Goal: Task Accomplishment & Management: Complete application form

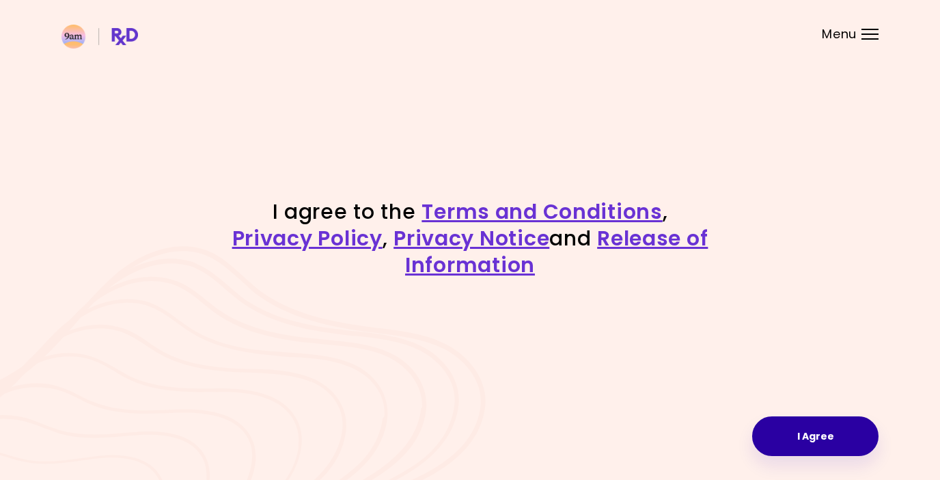
click at [819, 438] on button "I Agree" at bounding box center [815, 436] width 126 height 40
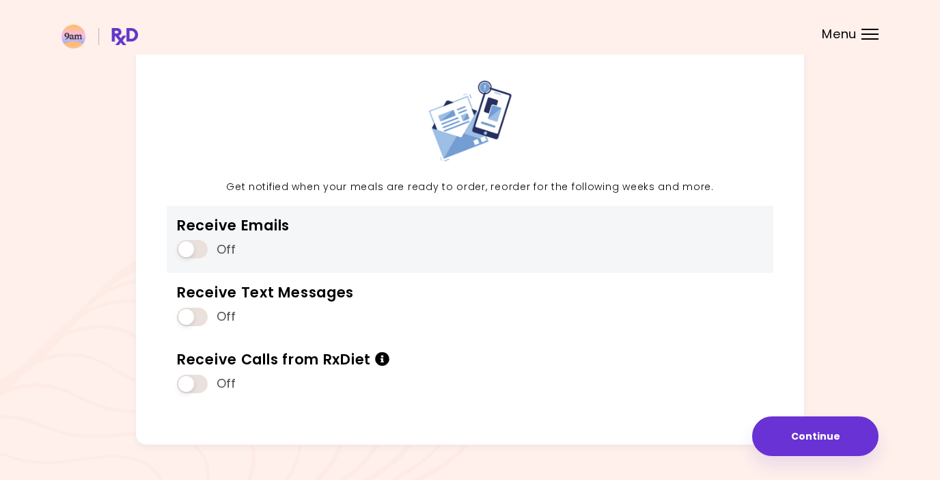
scroll to position [59, 0]
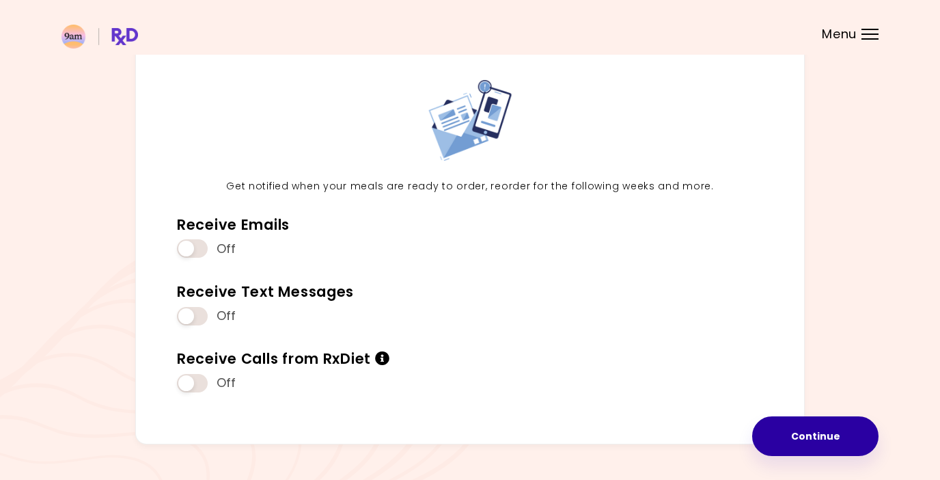
click at [776, 432] on button "Continue" at bounding box center [815, 436] width 126 height 40
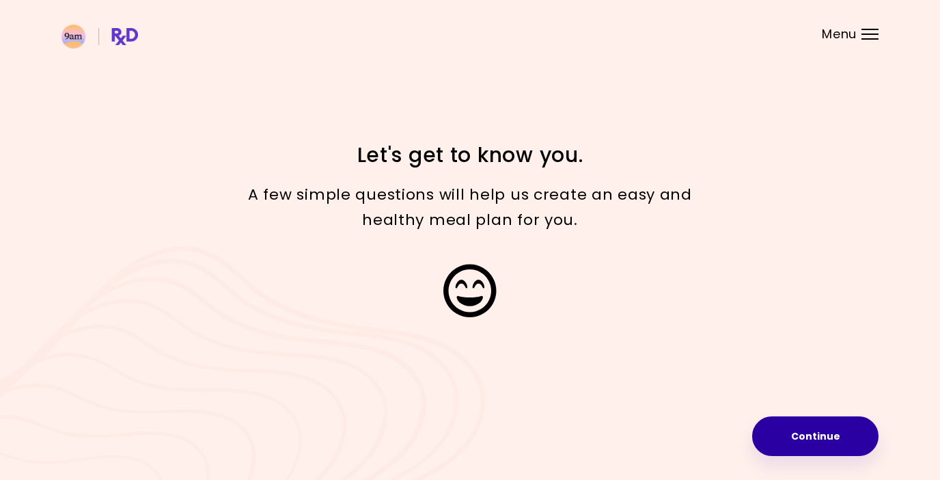
click at [785, 441] on button "Continue" at bounding box center [815, 436] width 126 height 40
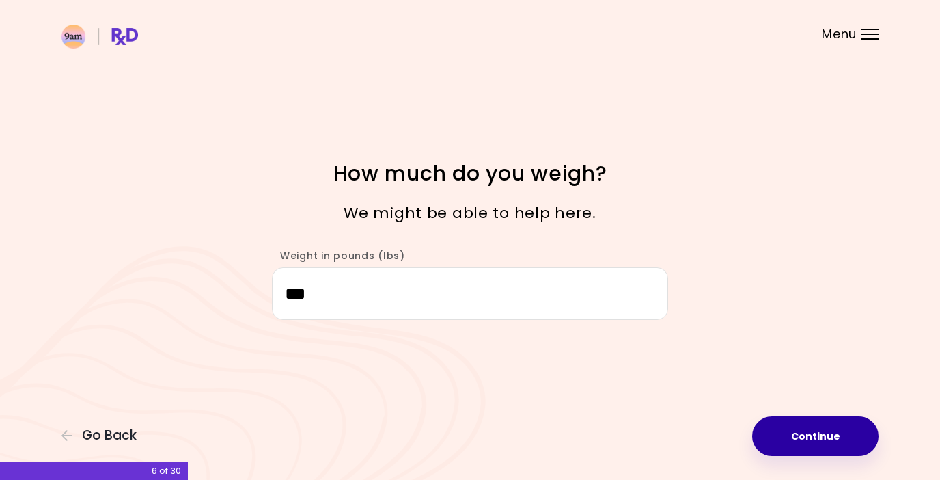
type input "***"
click at [801, 441] on button "Continue" at bounding box center [815, 436] width 126 height 40
select select "****"
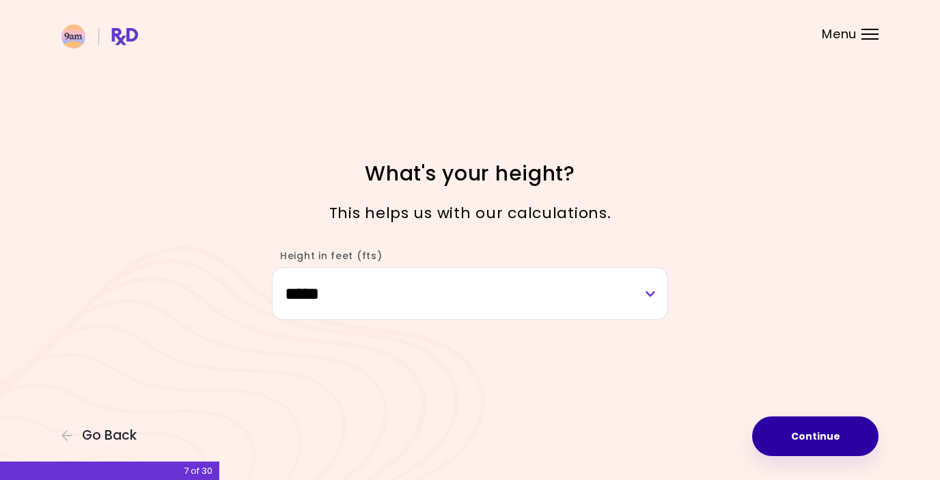
click at [801, 441] on button "Continue" at bounding box center [815, 436] width 126 height 40
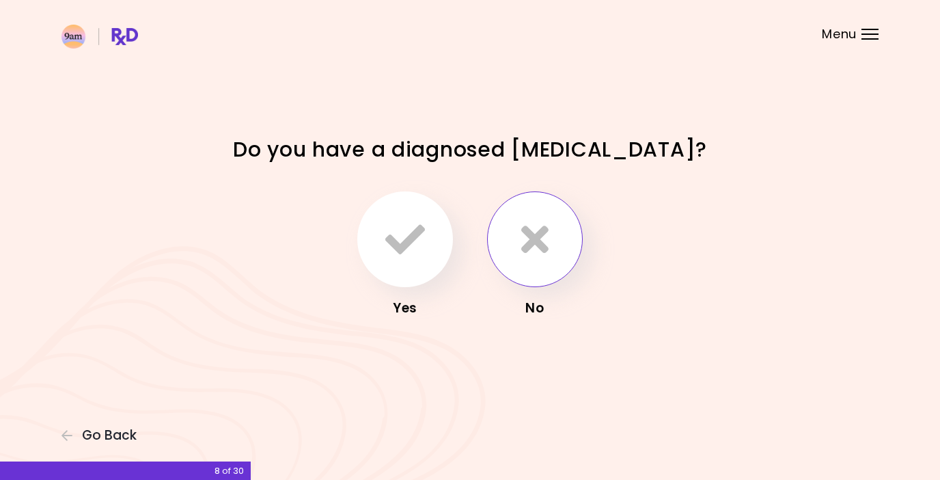
click at [527, 251] on icon "button" at bounding box center [534, 239] width 27 height 40
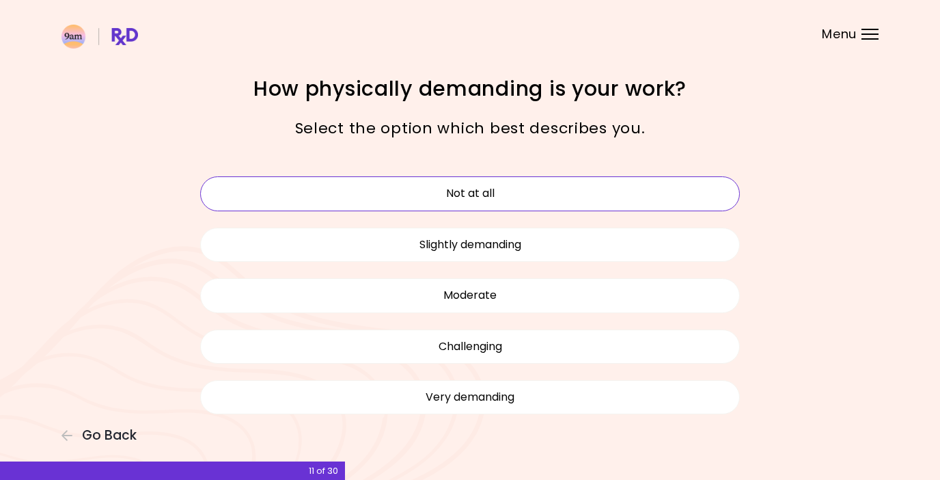
click at [583, 192] on button "Not at all" at bounding box center [470, 193] width 540 height 34
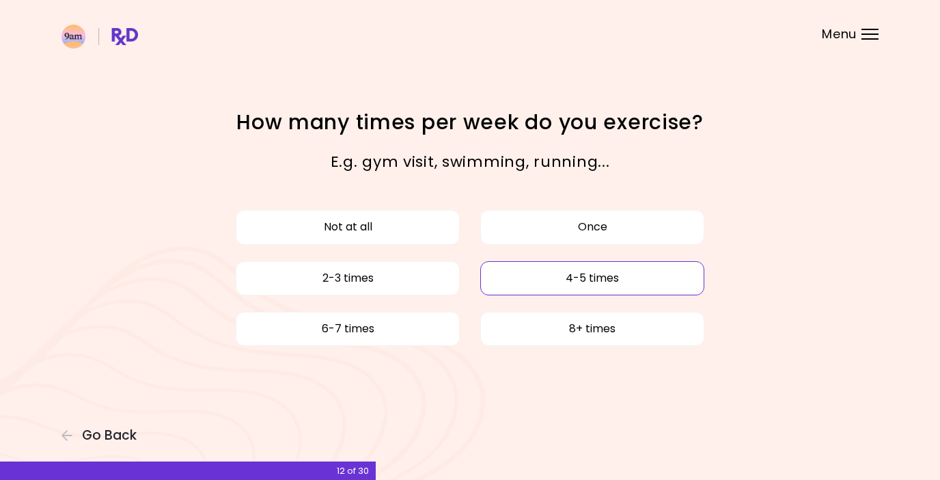
click at [577, 288] on button "4-5 times" at bounding box center [592, 278] width 224 height 34
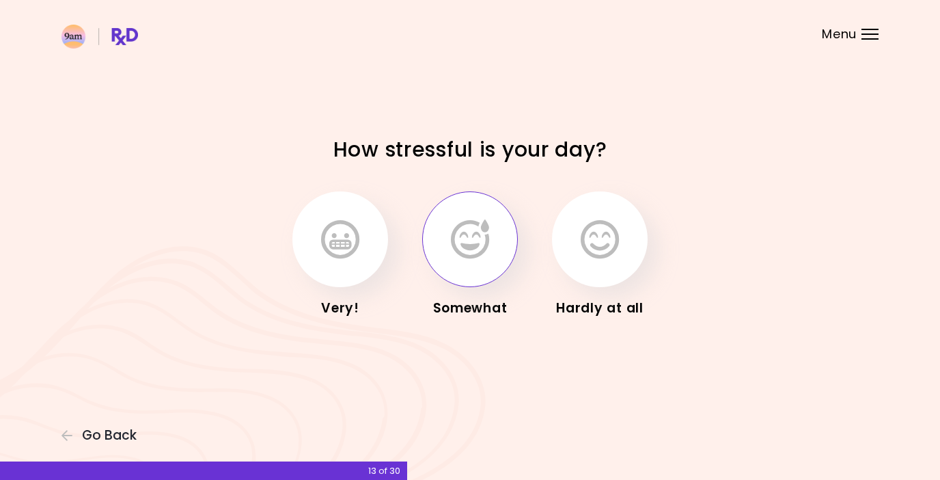
click at [484, 236] on icon "button" at bounding box center [470, 239] width 38 height 40
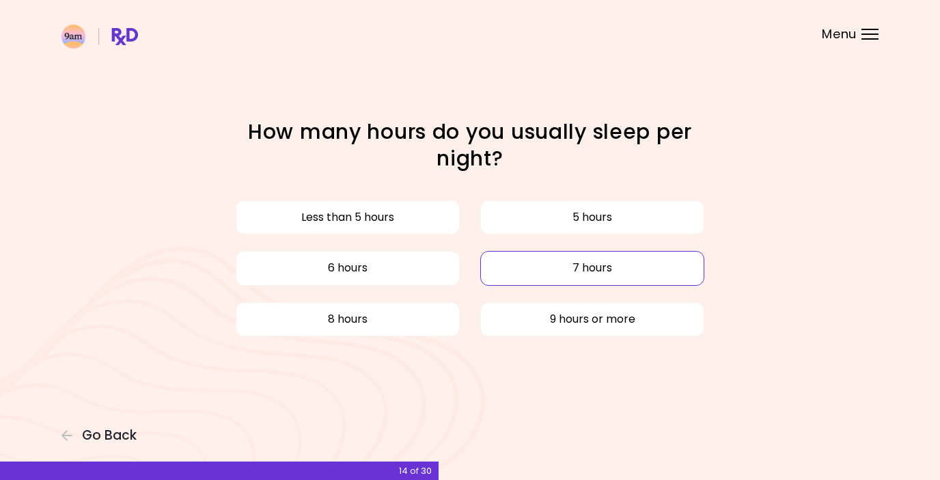
click at [538, 268] on button "7 hours" at bounding box center [592, 268] width 224 height 34
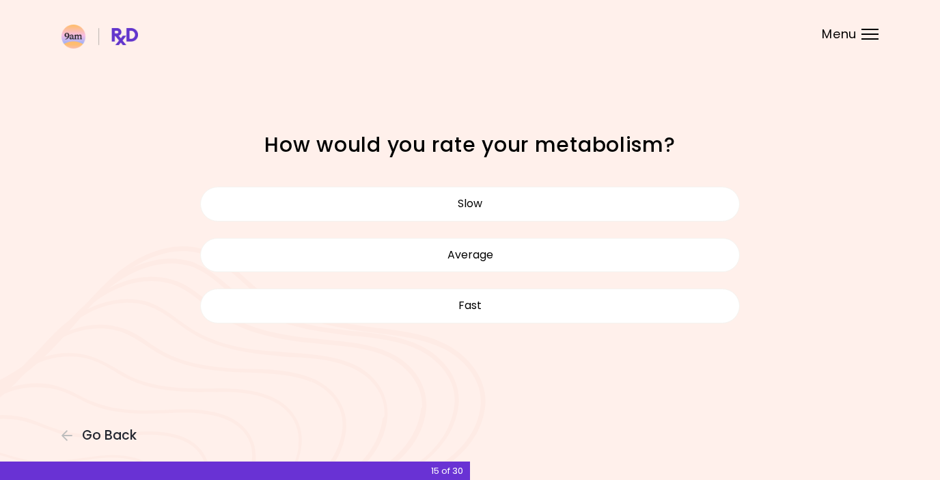
click at [538, 268] on button "Average" at bounding box center [470, 255] width 540 height 34
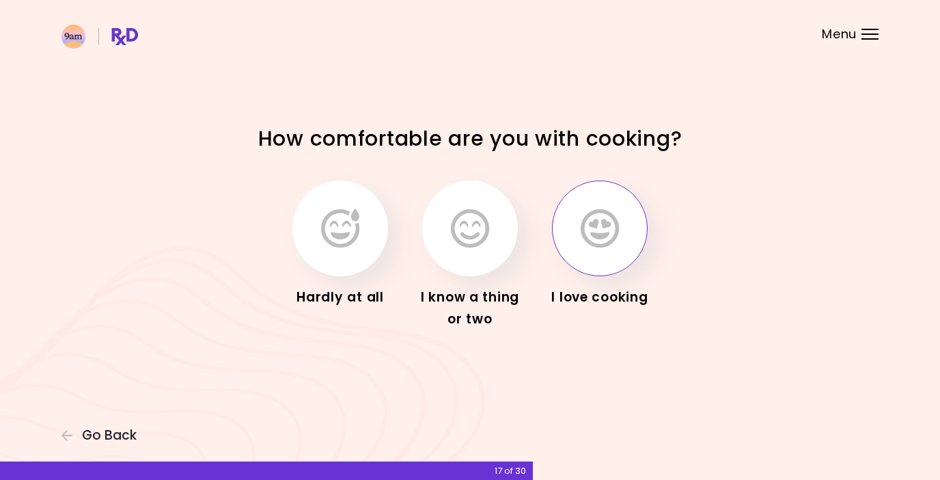
click at [601, 228] on icon "button" at bounding box center [600, 228] width 38 height 40
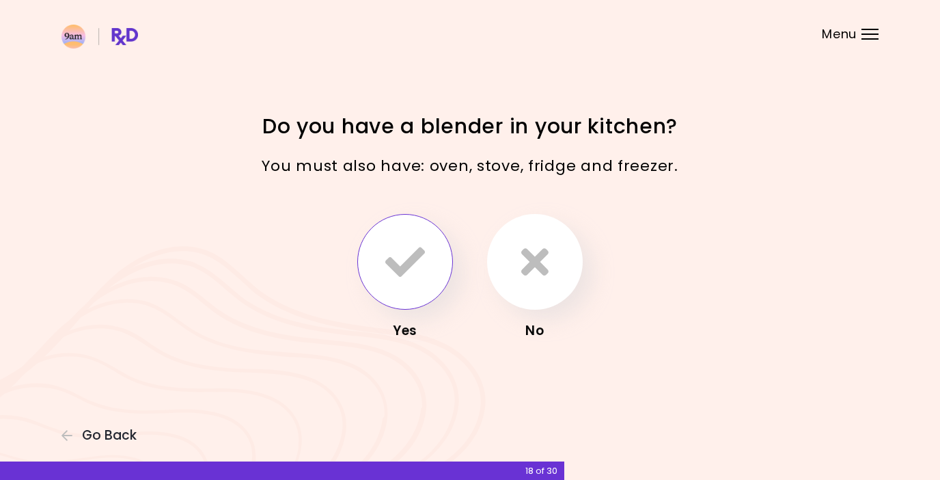
click at [400, 271] on icon "button" at bounding box center [405, 262] width 40 height 40
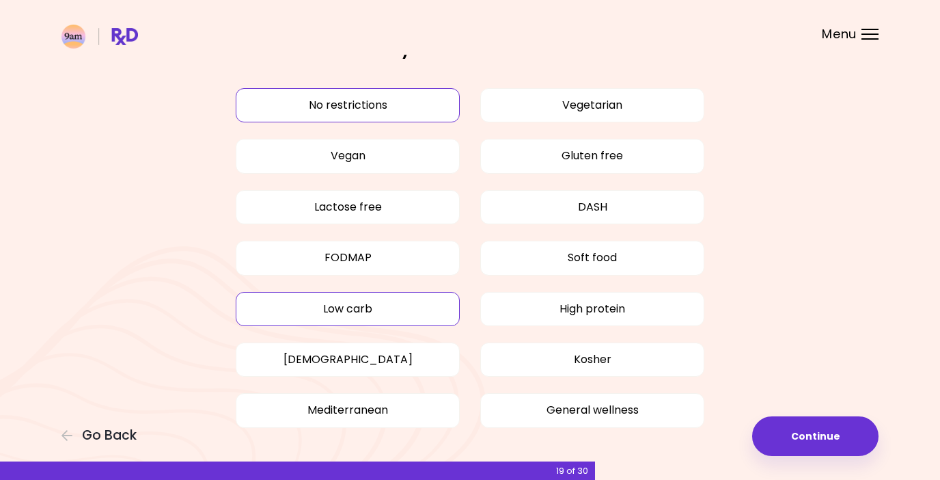
scroll to position [31, 0]
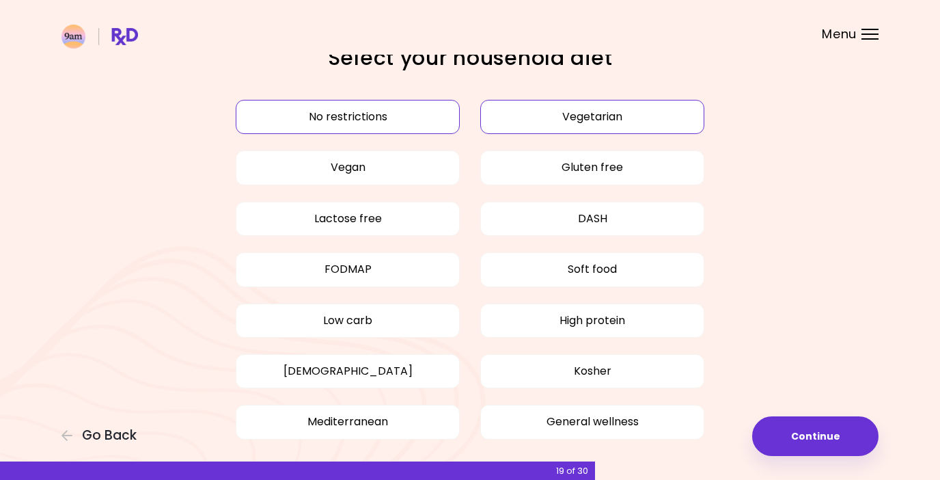
click at [599, 117] on button "Vegetarian" at bounding box center [592, 117] width 224 height 34
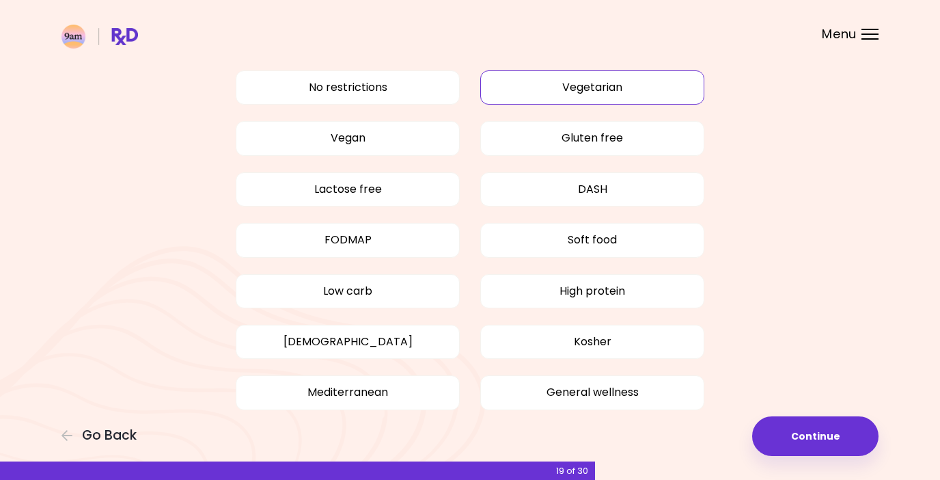
scroll to position [74, 0]
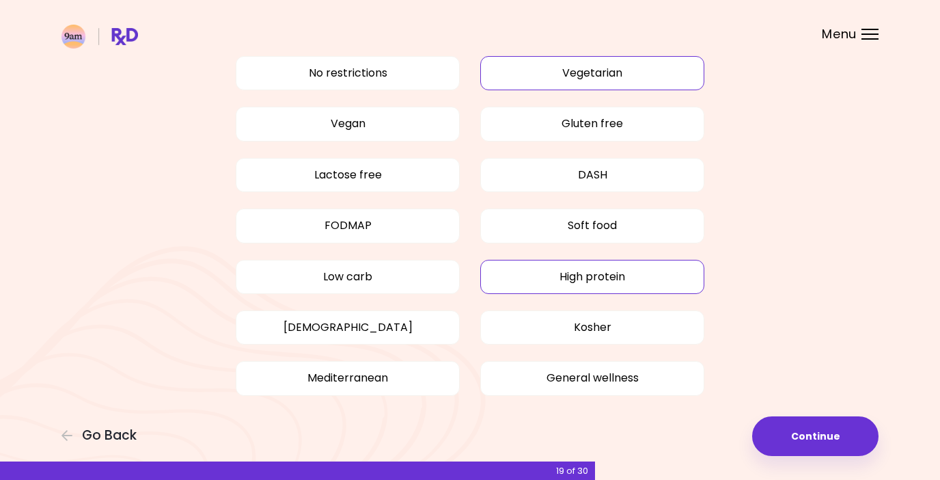
click at [661, 278] on button "High protein" at bounding box center [592, 277] width 224 height 34
click at [810, 430] on button "Continue" at bounding box center [815, 436] width 126 height 40
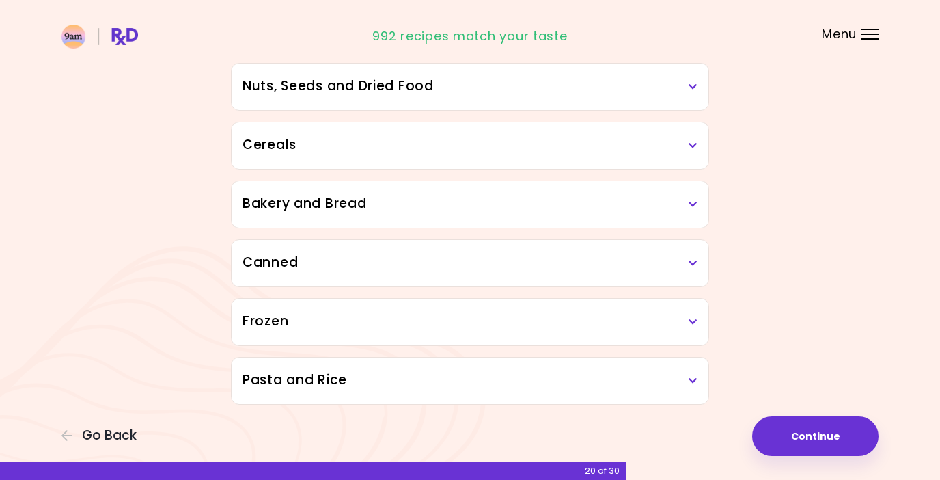
scroll to position [667, 0]
click at [811, 440] on button "Continue" at bounding box center [815, 436] width 126 height 40
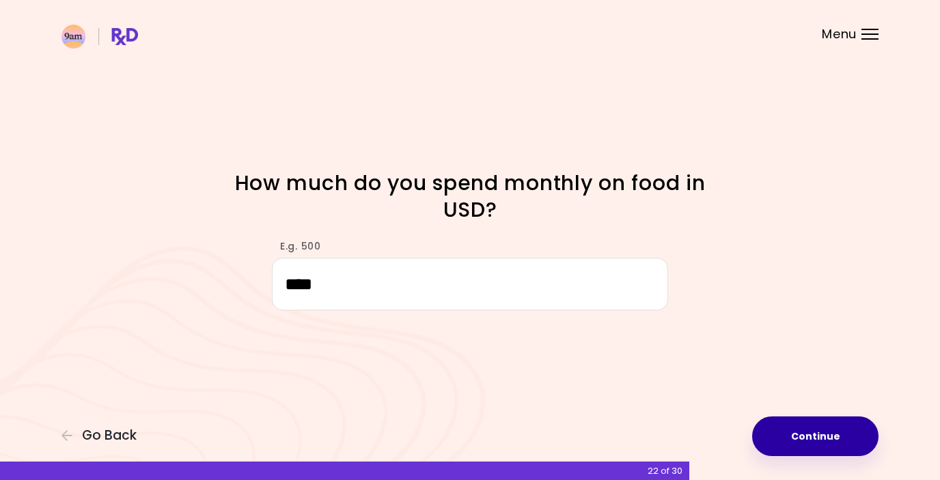
type input "****"
click at [838, 436] on button "Continue" at bounding box center [815, 436] width 126 height 40
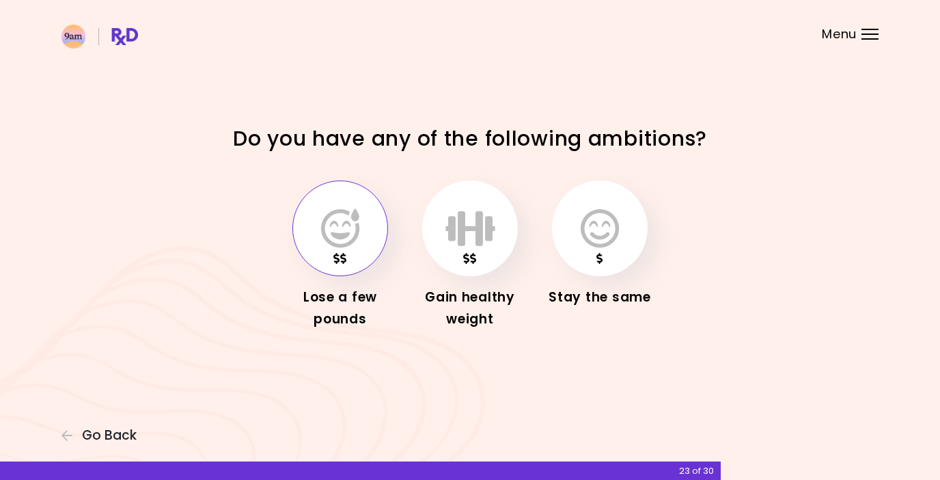
click at [353, 246] on icon "button" at bounding box center [340, 228] width 38 height 40
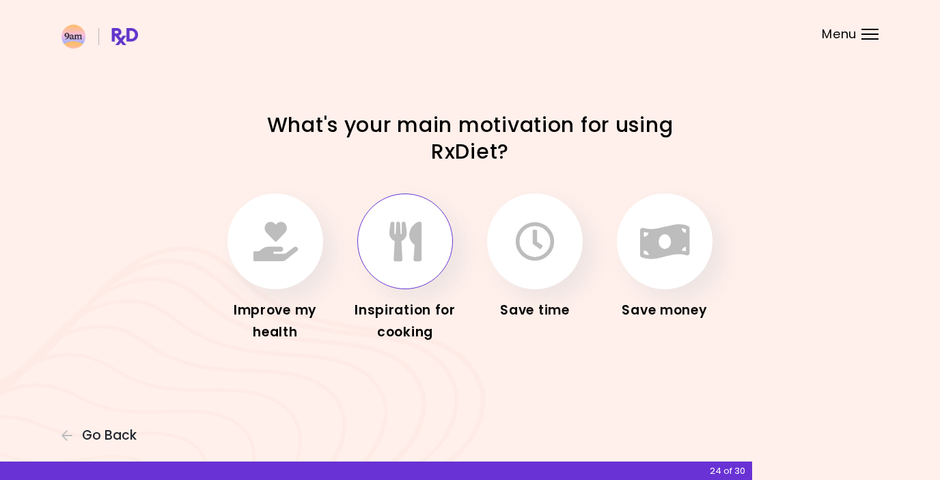
click at [390, 251] on icon "button" at bounding box center [405, 241] width 32 height 40
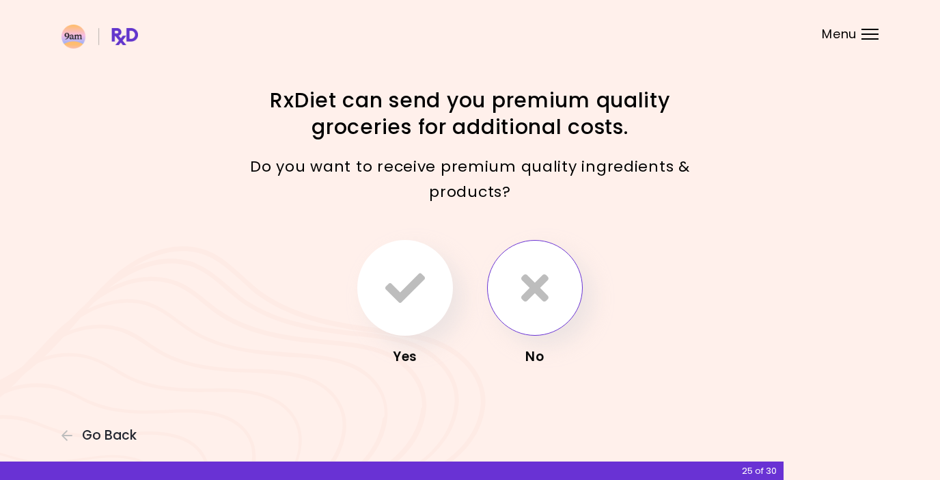
click at [538, 314] on button "button" at bounding box center [535, 288] width 96 height 96
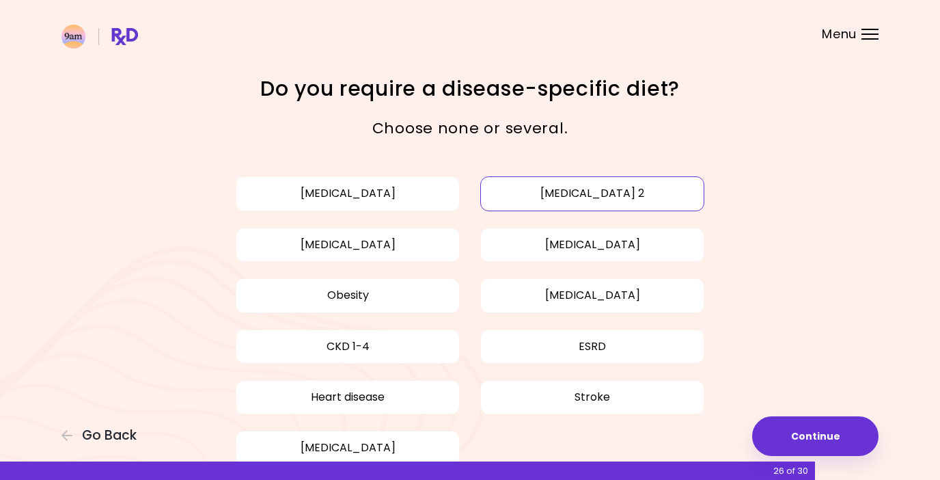
click at [506, 193] on button "[MEDICAL_DATA] 2" at bounding box center [592, 193] width 224 height 34
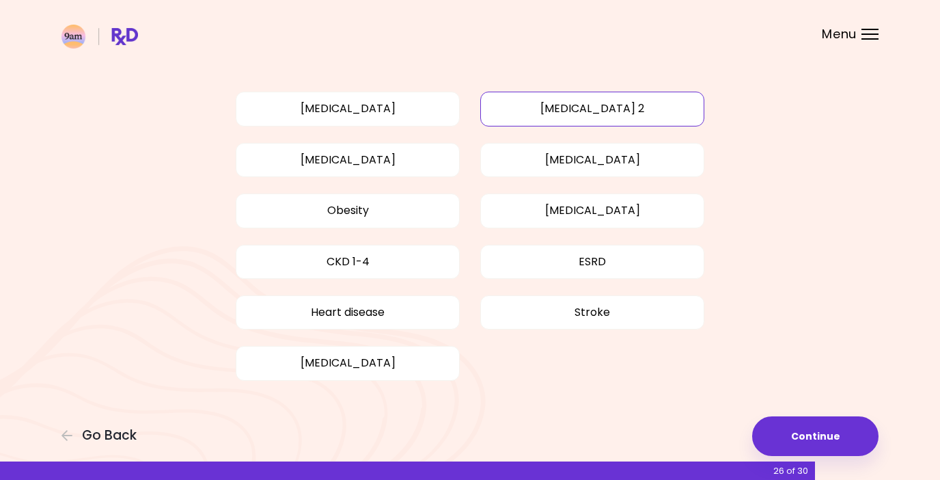
scroll to position [84, 0]
click at [803, 432] on button "Continue" at bounding box center [815, 436] width 126 height 40
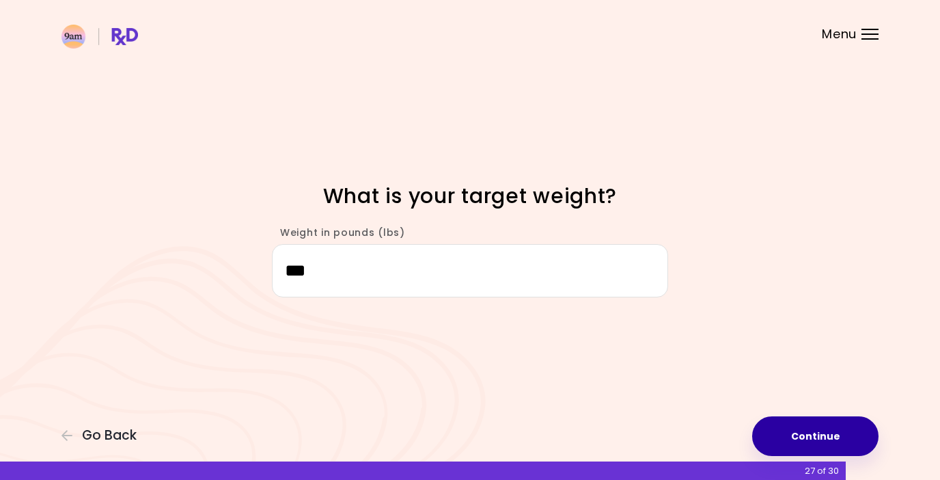
type input "***"
click at [812, 432] on button "Continue" at bounding box center [815, 436] width 126 height 40
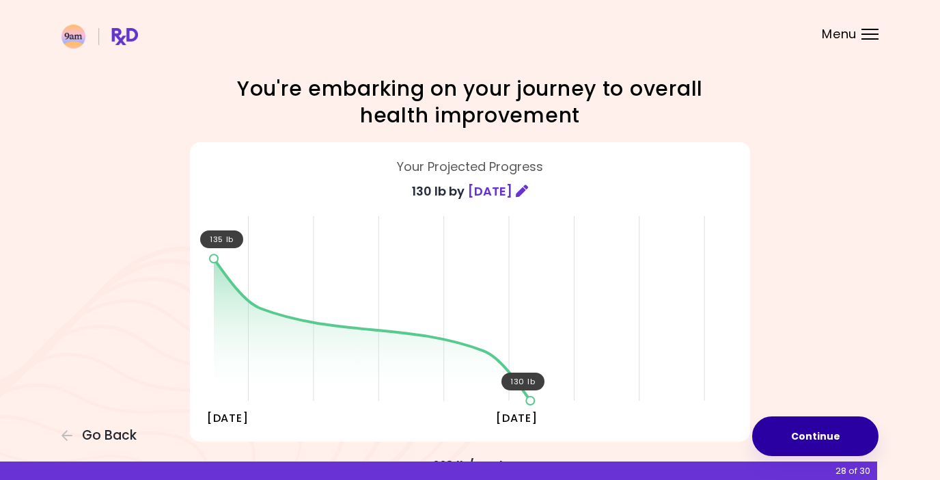
click at [812, 440] on button "Continue" at bounding box center [815, 436] width 126 height 40
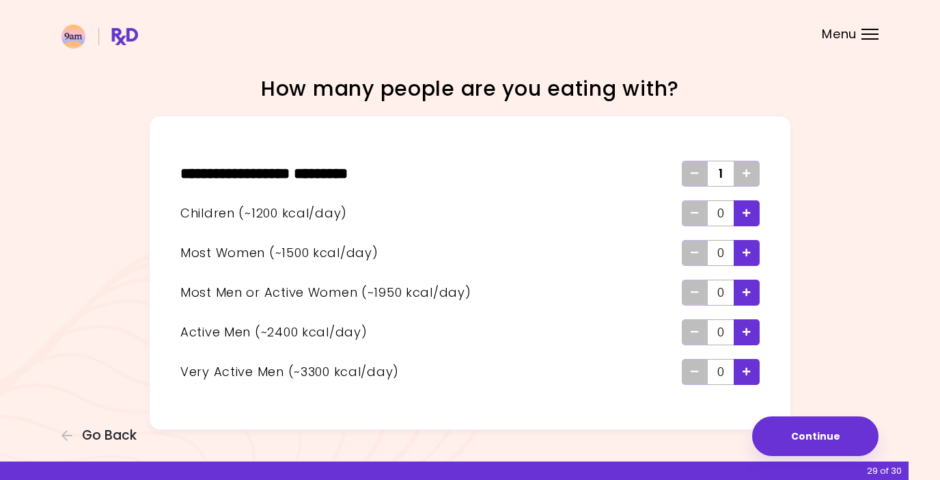
click at [749, 212] on icon "Add - Child" at bounding box center [747, 212] width 8 height 9
click at [754, 289] on div "Add - Man or Active Woman" at bounding box center [747, 292] width 26 height 26
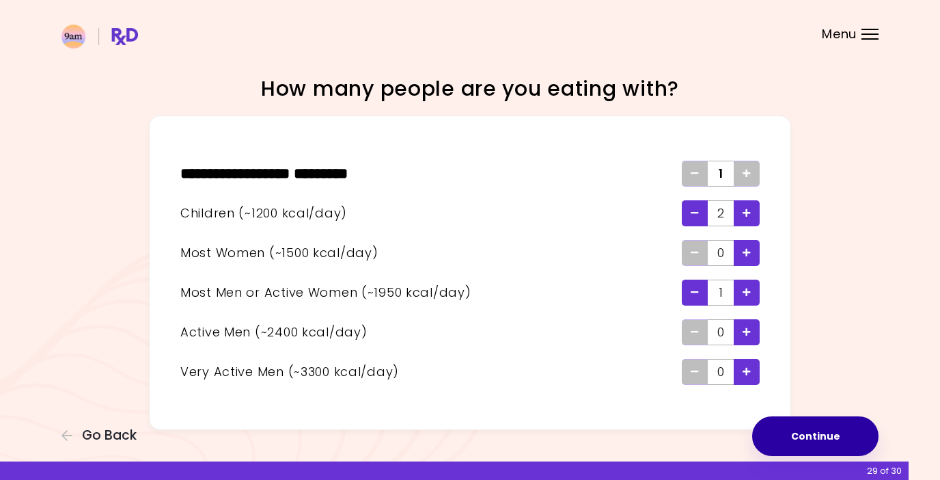
click at [815, 437] on button "Continue" at bounding box center [815, 436] width 126 height 40
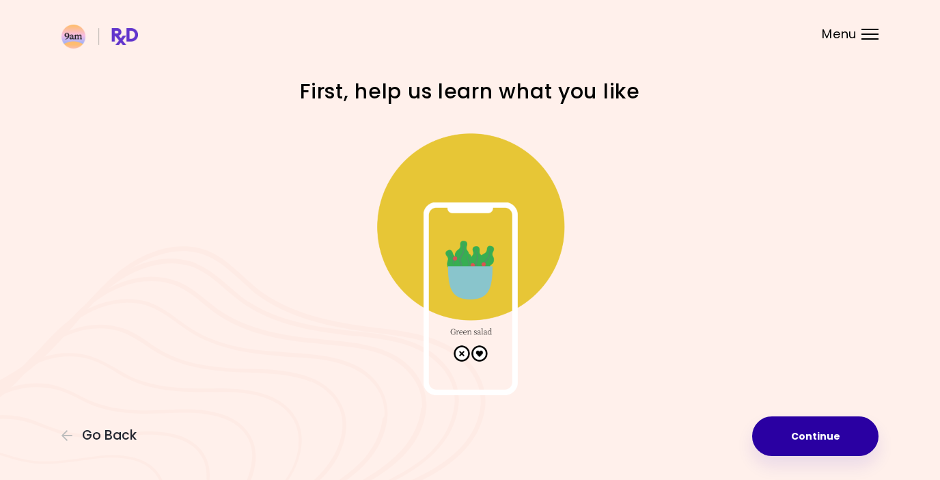
click at [816, 433] on button "Continue" at bounding box center [815, 436] width 126 height 40
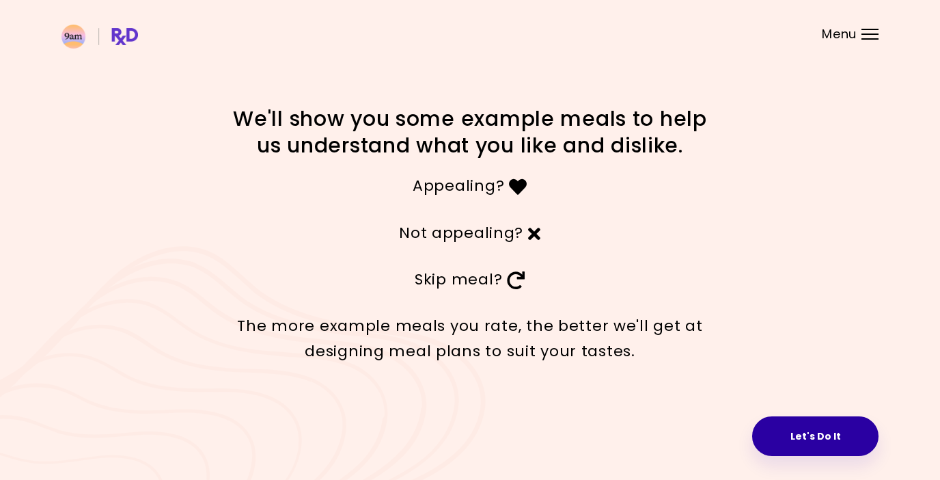
click at [816, 435] on button "Let's Do It" at bounding box center [815, 436] width 126 height 40
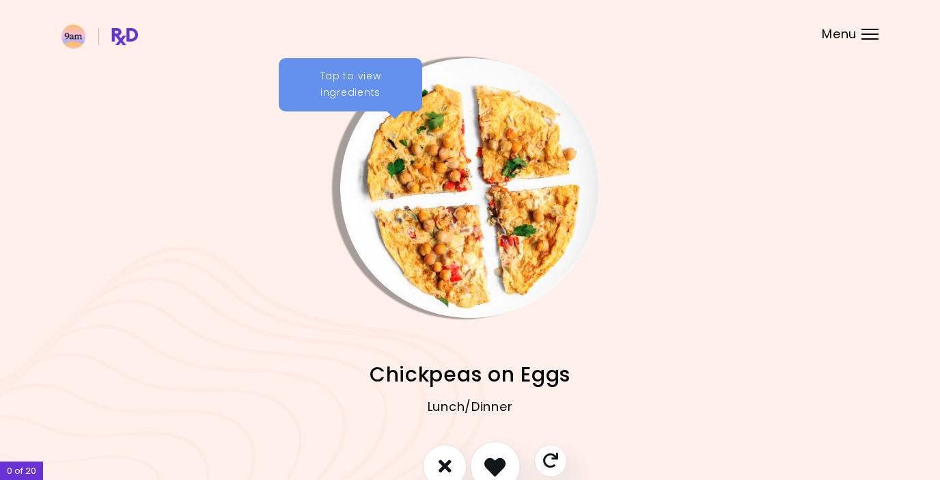
click at [499, 464] on icon "I like this recipe" at bounding box center [494, 465] width 21 height 21
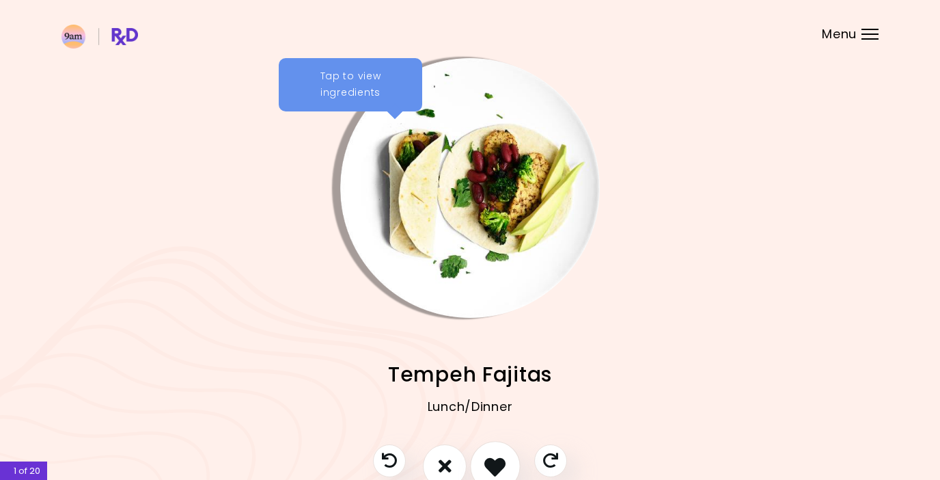
click at [499, 463] on icon "I like this recipe" at bounding box center [494, 465] width 21 height 21
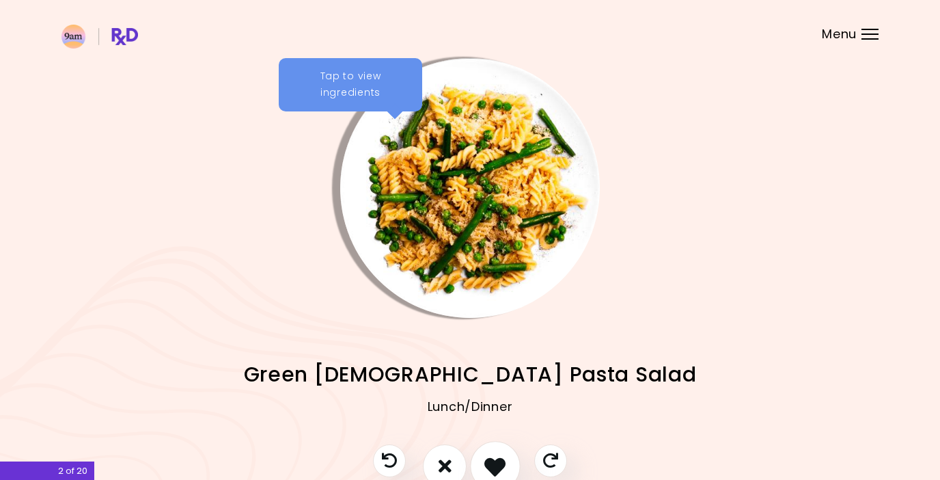
click at [497, 463] on icon "I like this recipe" at bounding box center [494, 465] width 21 height 21
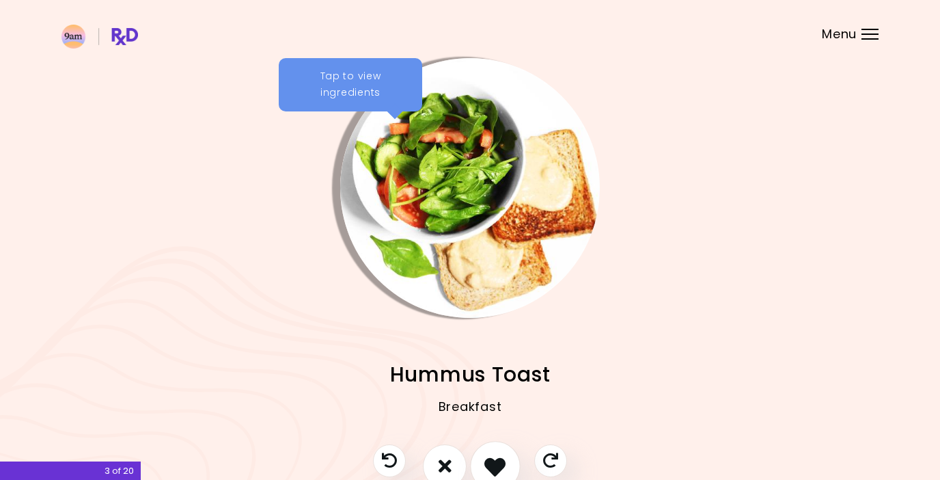
click at [497, 463] on icon "I like this recipe" at bounding box center [494, 465] width 21 height 21
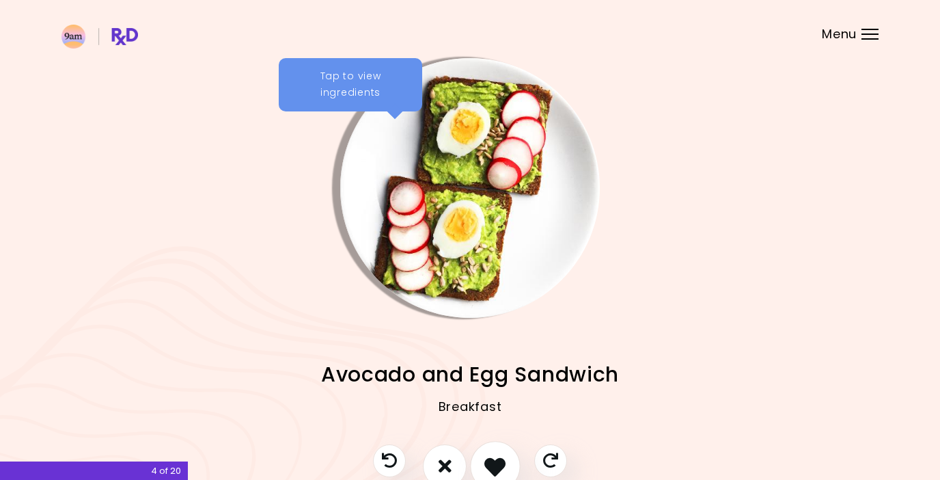
click at [497, 463] on icon "I like this recipe" at bounding box center [494, 465] width 21 height 21
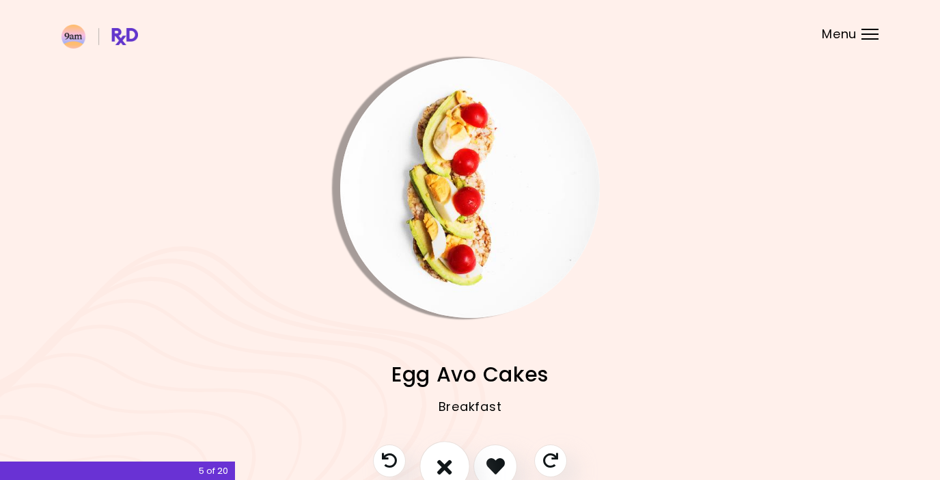
click at [453, 465] on button "I don't like this recipe" at bounding box center [444, 466] width 51 height 51
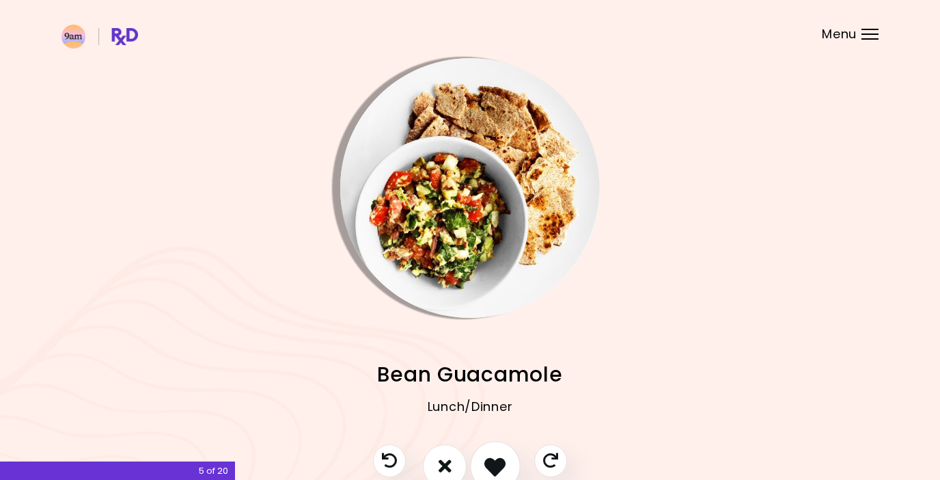
click at [499, 462] on icon "I like this recipe" at bounding box center [494, 465] width 21 height 21
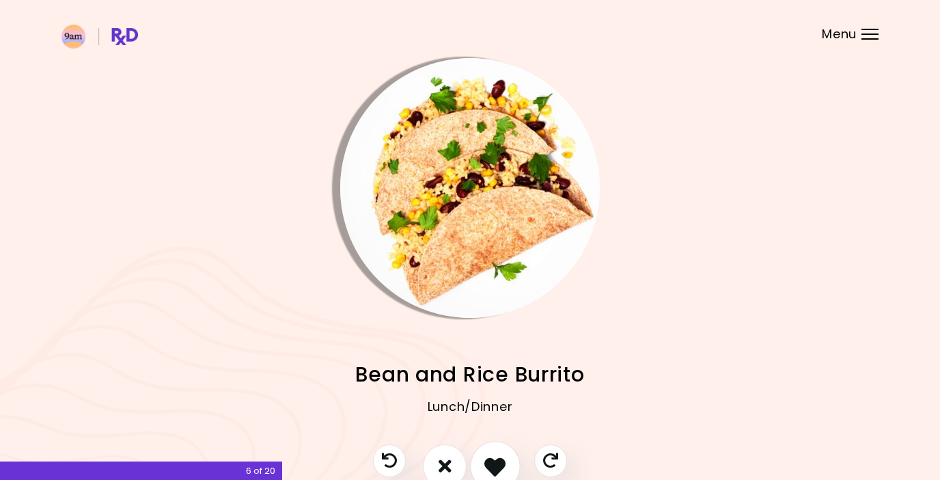
click at [495, 460] on icon "I like this recipe" at bounding box center [494, 465] width 21 height 21
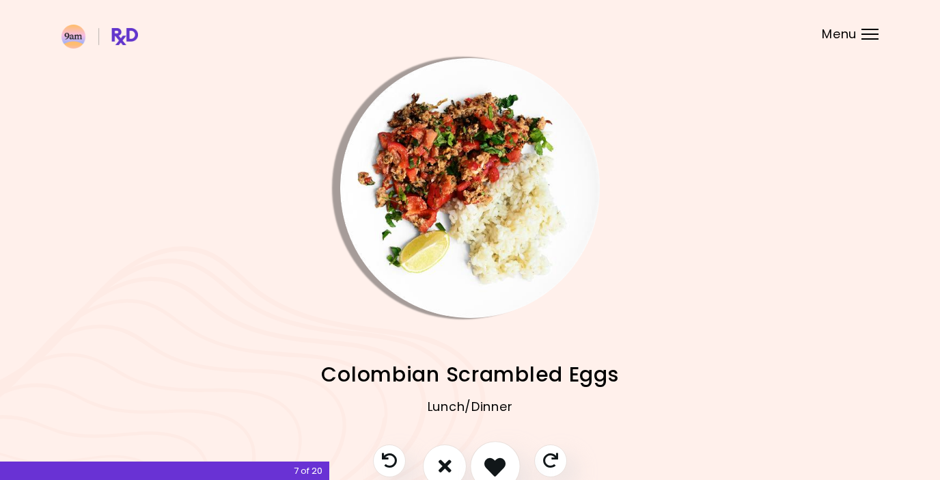
click at [495, 460] on icon "I like this recipe" at bounding box center [494, 465] width 21 height 21
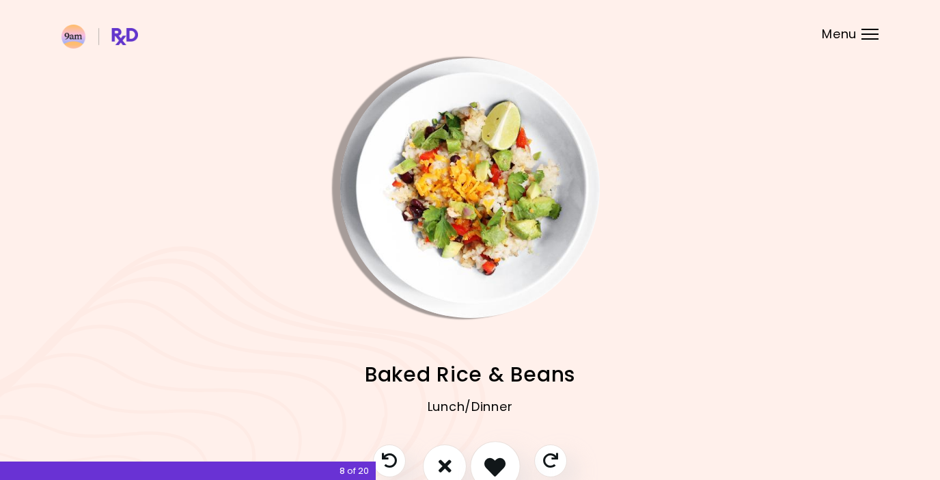
click at [495, 460] on icon "I like this recipe" at bounding box center [494, 465] width 21 height 21
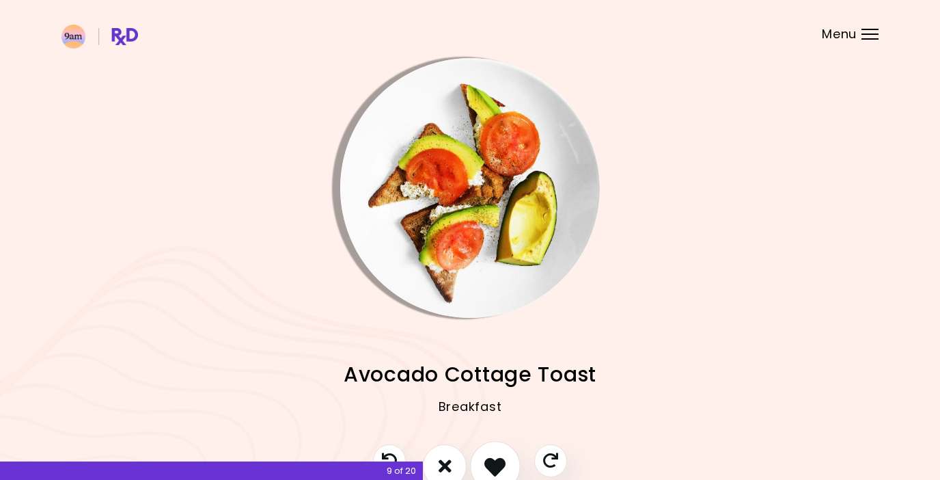
click at [498, 460] on icon "I like this recipe" at bounding box center [494, 465] width 21 height 21
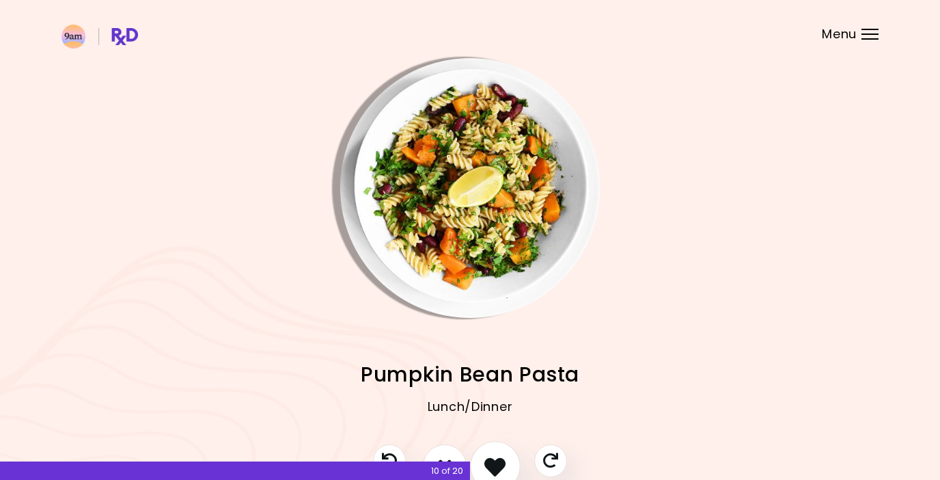
click at [498, 460] on icon "I like this recipe" at bounding box center [494, 465] width 21 height 21
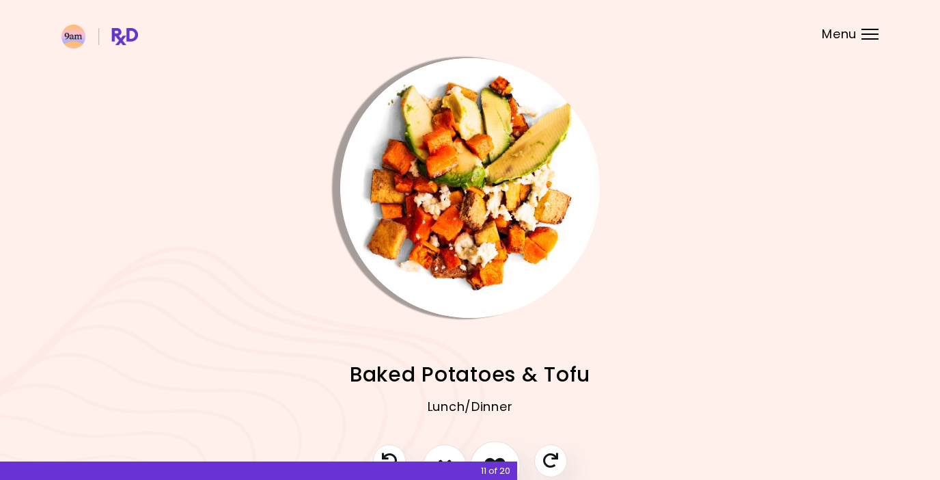
click at [498, 458] on icon "I like this recipe" at bounding box center [494, 465] width 21 height 21
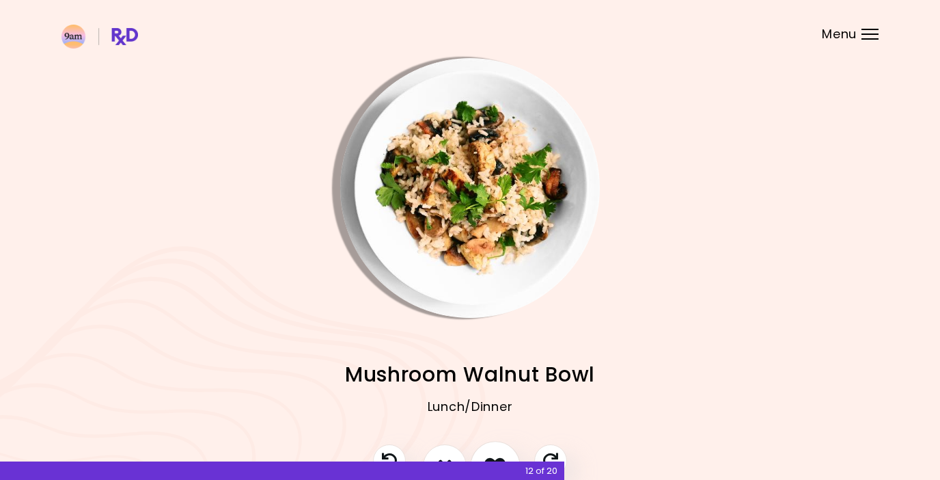
click at [495, 455] on icon "I like this recipe" at bounding box center [494, 465] width 21 height 21
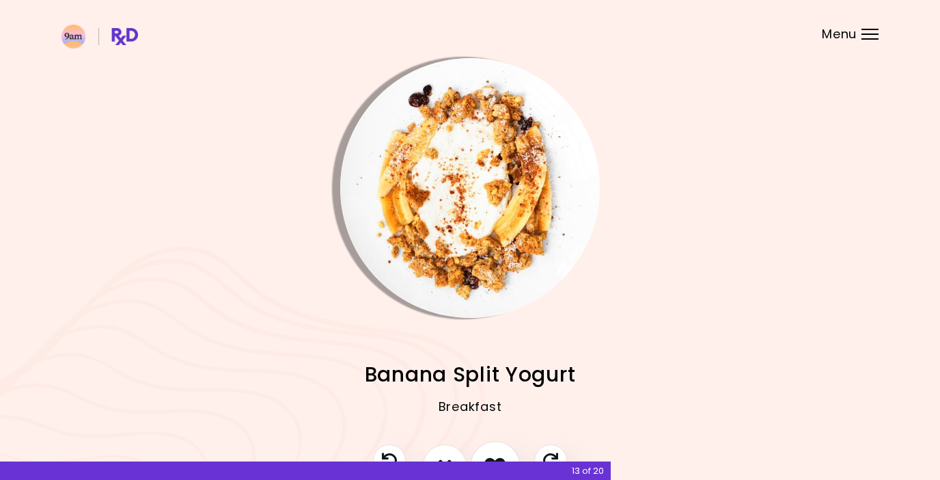
click at [494, 455] on icon "I like this recipe" at bounding box center [494, 465] width 21 height 21
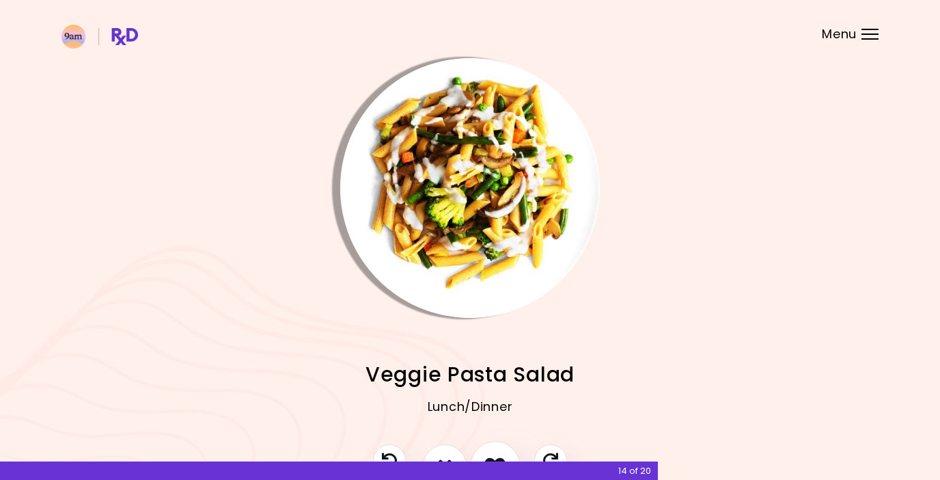
click at [495, 453] on button "I like this recipe" at bounding box center [495, 466] width 51 height 51
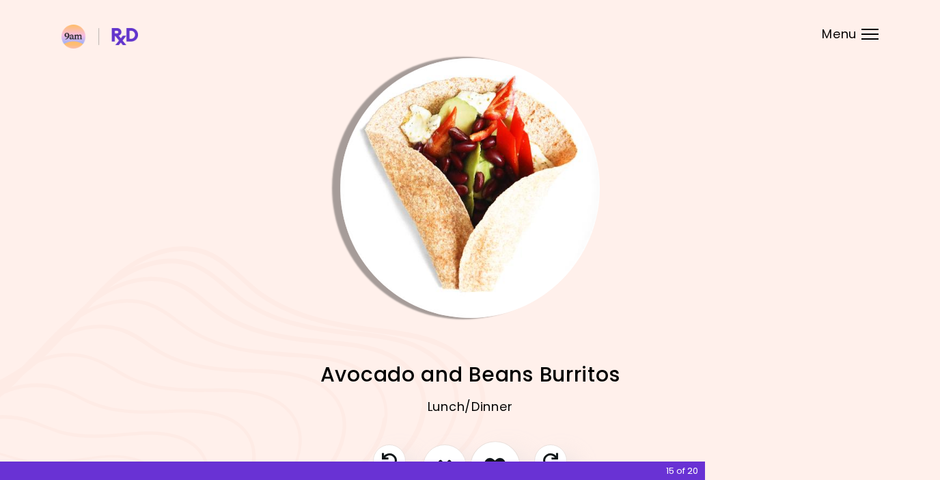
click at [498, 458] on icon "I like this recipe" at bounding box center [494, 465] width 21 height 21
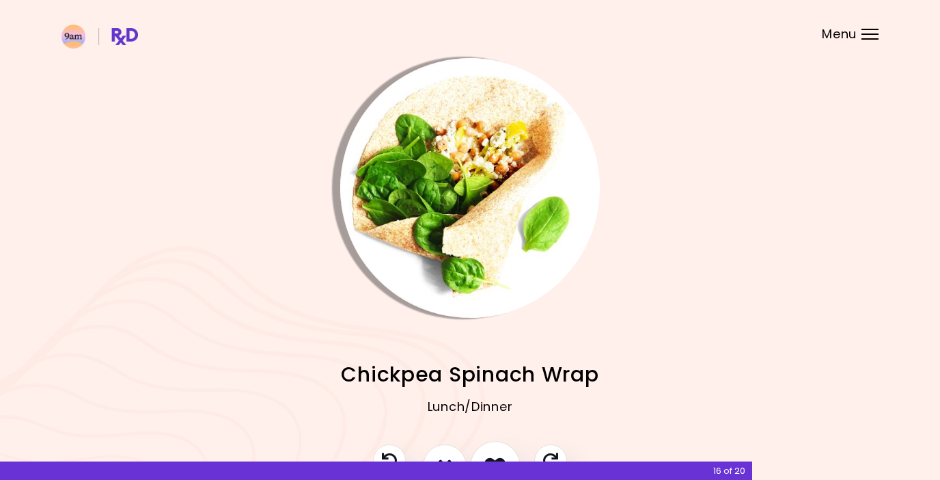
click at [497, 450] on button "I like this recipe" at bounding box center [495, 466] width 51 height 51
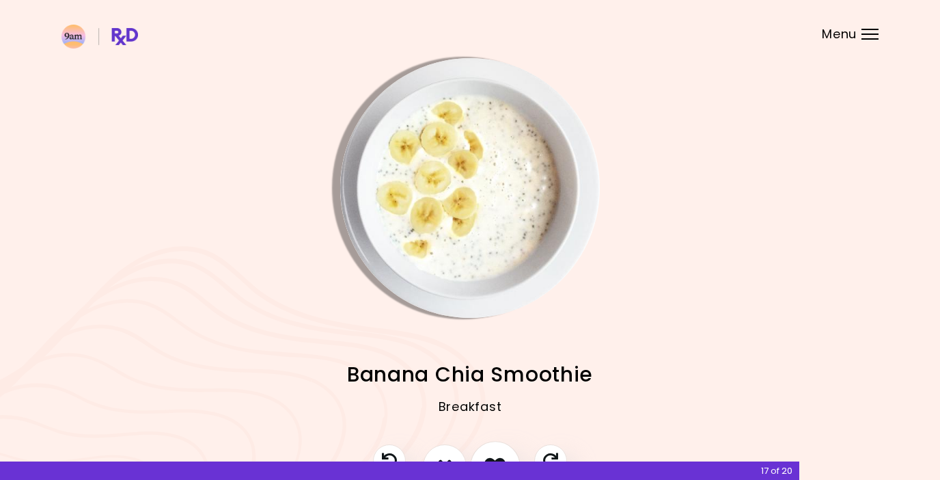
click at [496, 451] on button "I like this recipe" at bounding box center [495, 466] width 51 height 51
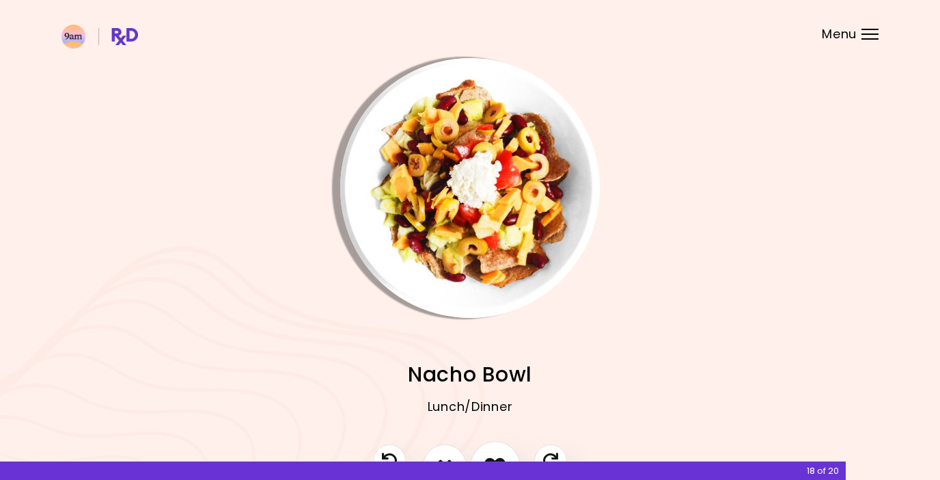
click at [496, 451] on button "I like this recipe" at bounding box center [495, 466] width 51 height 51
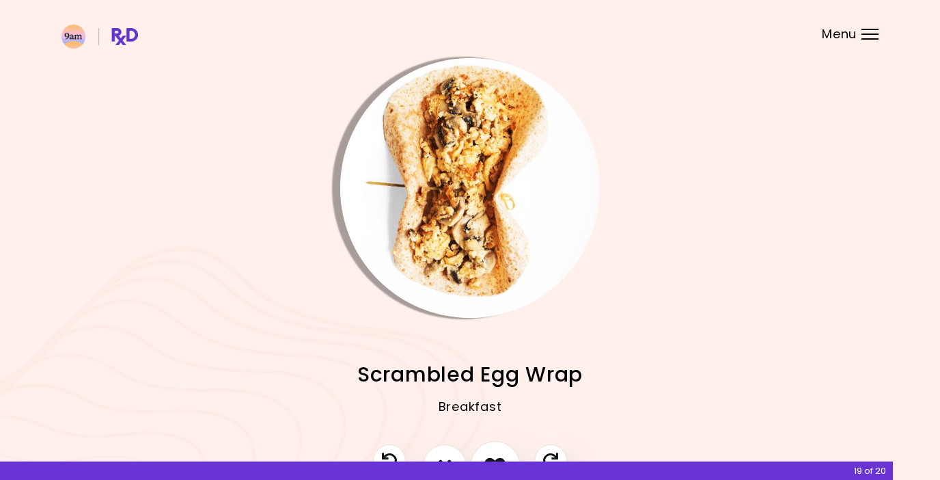
click at [496, 451] on button "I like this recipe" at bounding box center [495, 466] width 51 height 51
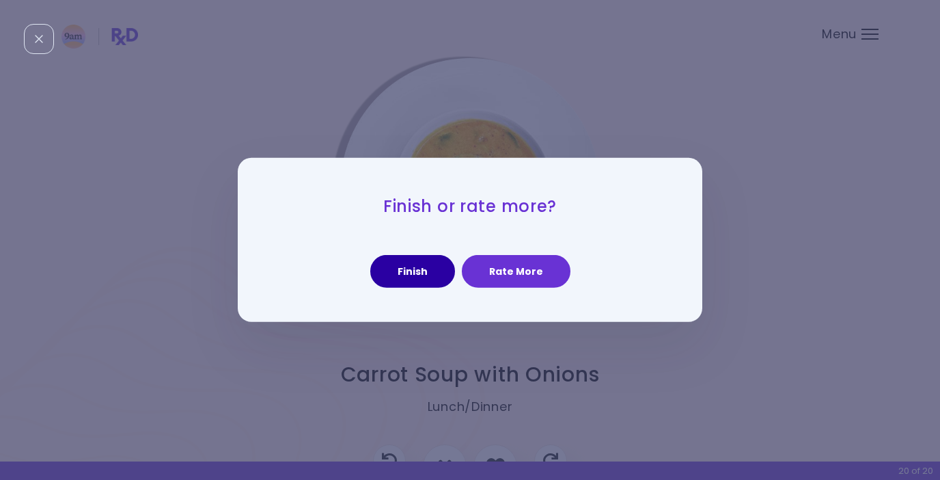
click at [416, 273] on button "Finish" at bounding box center [412, 271] width 85 height 33
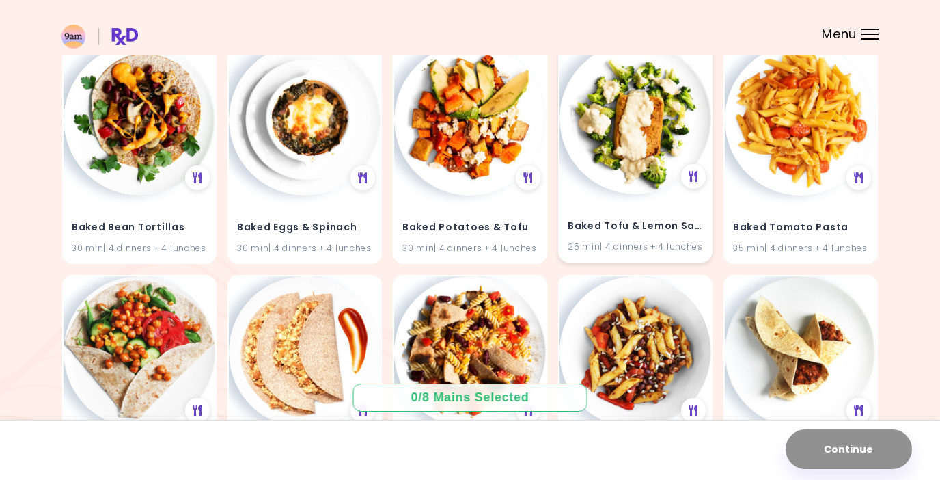
scroll to position [834, 0]
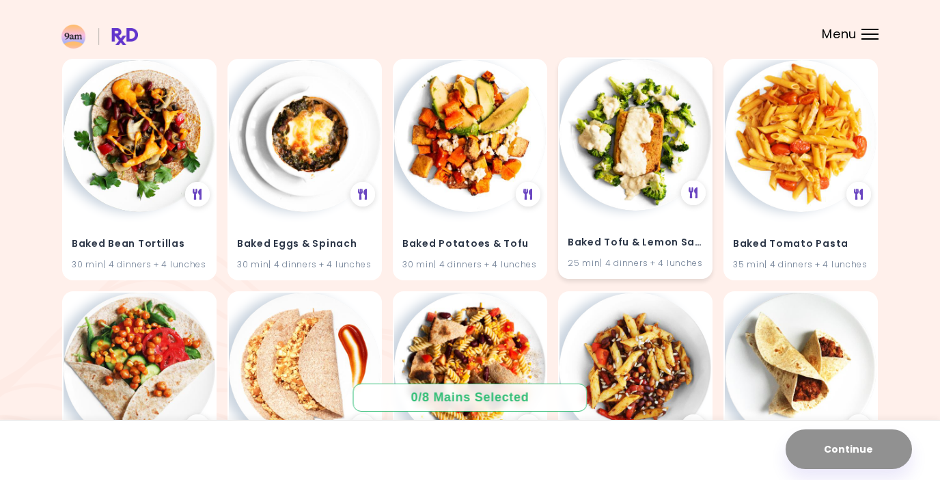
click at [635, 176] on img at bounding box center [636, 135] width 152 height 152
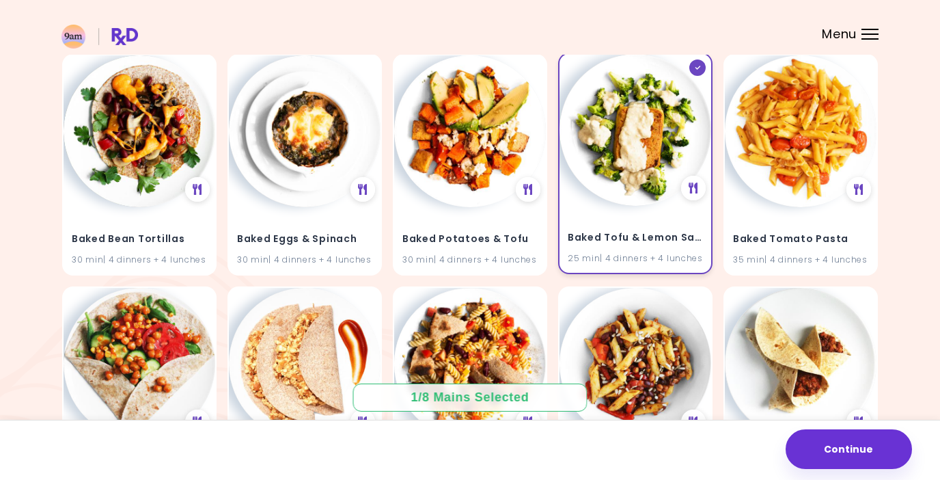
scroll to position [840, 0]
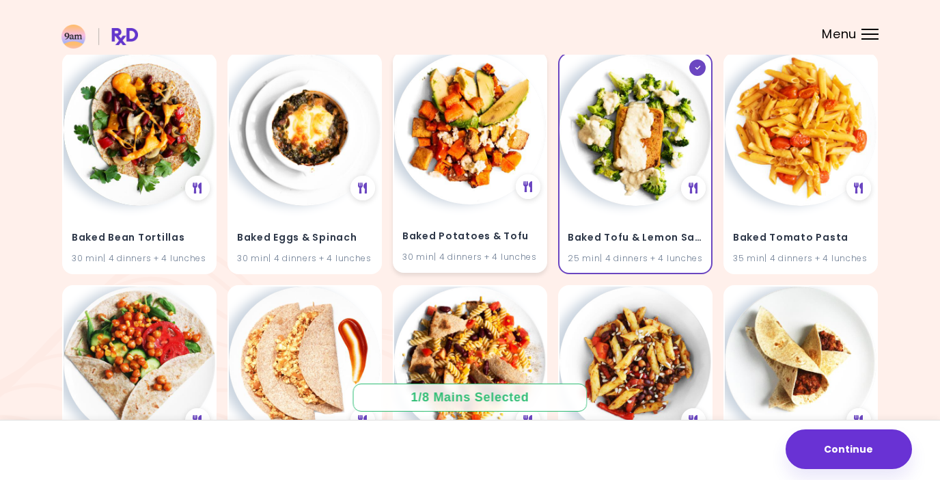
click at [499, 172] on img at bounding box center [470, 129] width 152 height 152
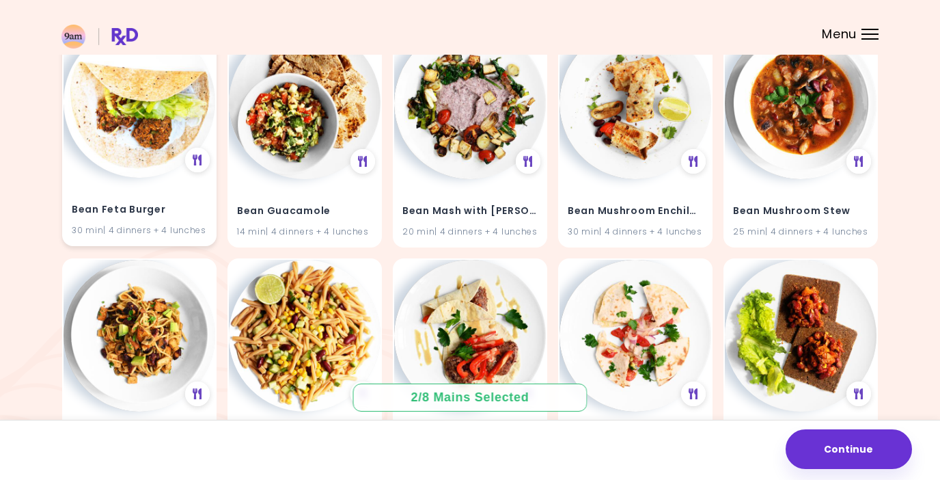
scroll to position [1564, 0]
click at [130, 165] on img at bounding box center [140, 101] width 152 height 152
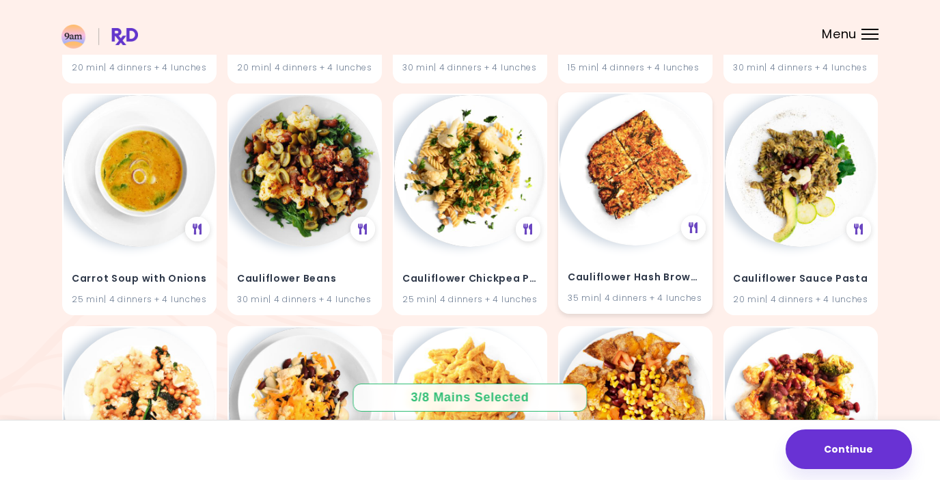
scroll to position [2431, 0]
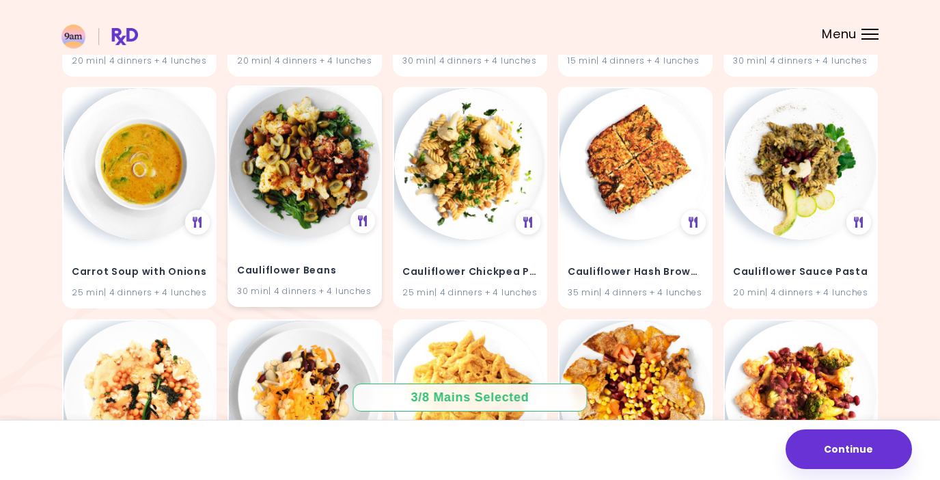
click at [295, 199] on img at bounding box center [305, 163] width 152 height 152
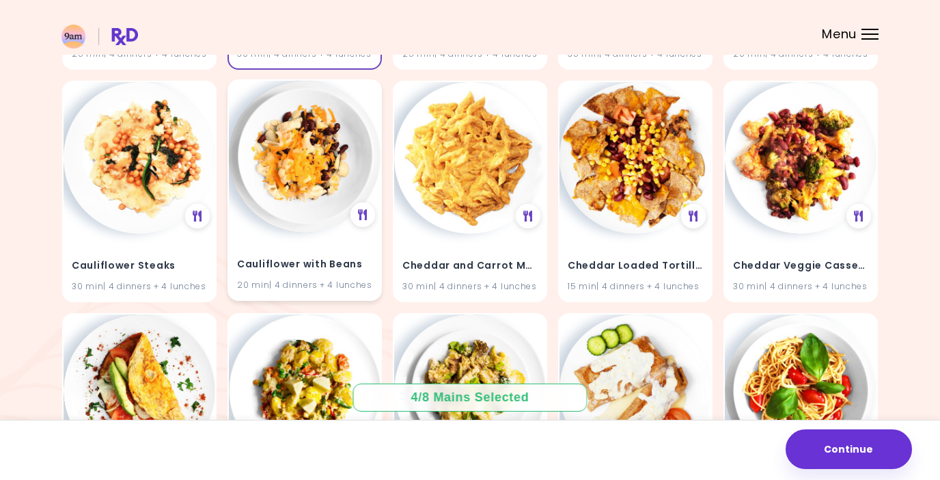
scroll to position [2673, 0]
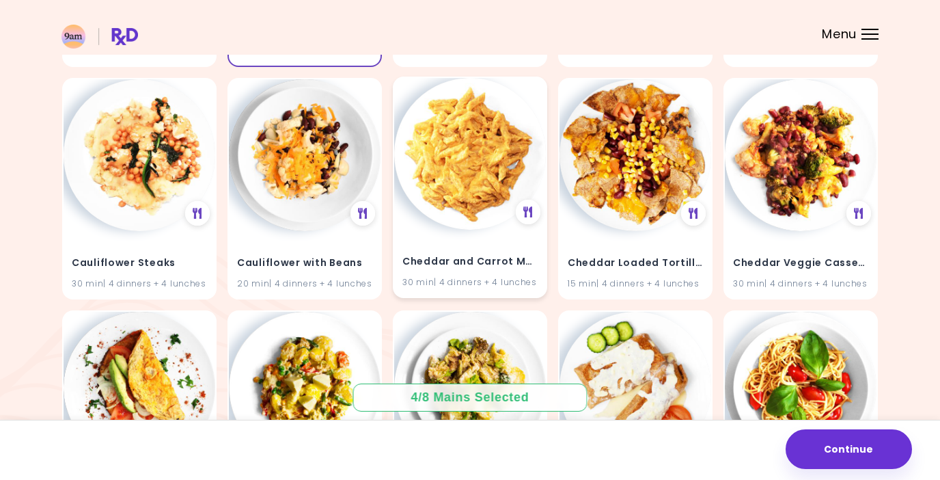
click at [454, 158] on img at bounding box center [470, 154] width 152 height 152
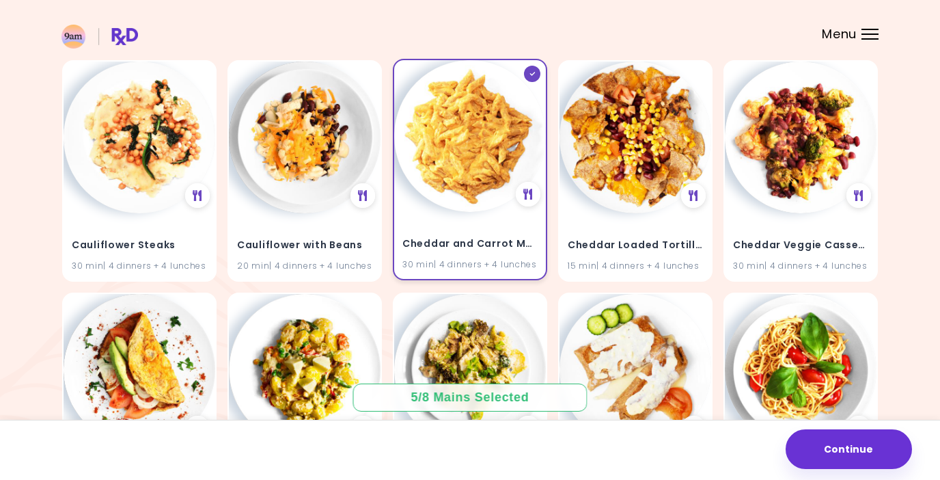
scroll to position [2679, 0]
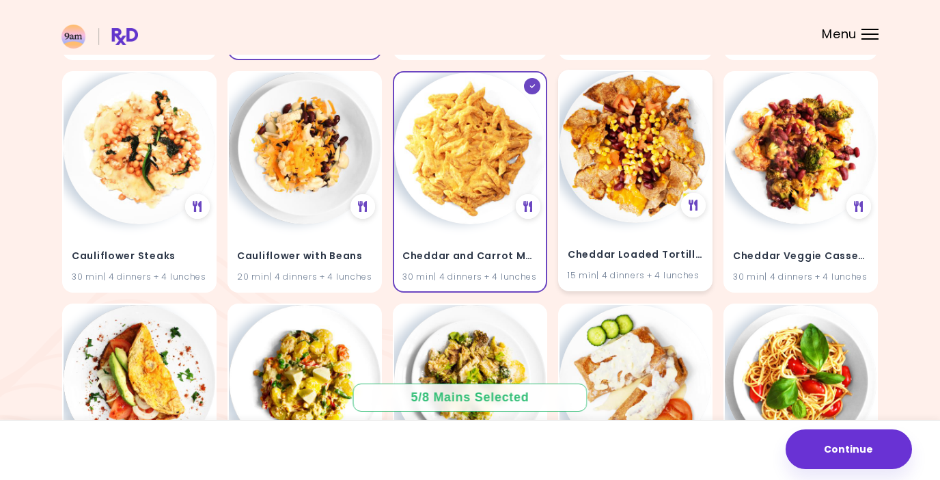
click at [629, 157] on img at bounding box center [636, 147] width 152 height 152
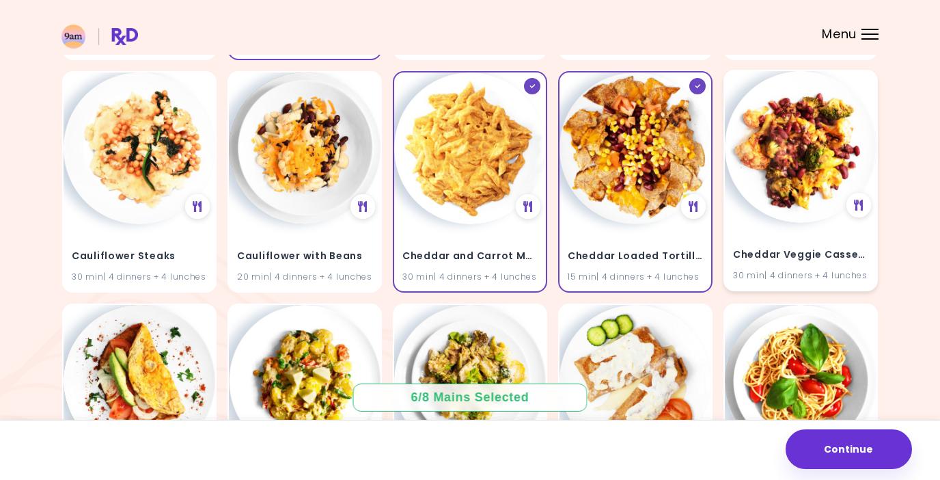
click at [825, 155] on img at bounding box center [801, 147] width 152 height 152
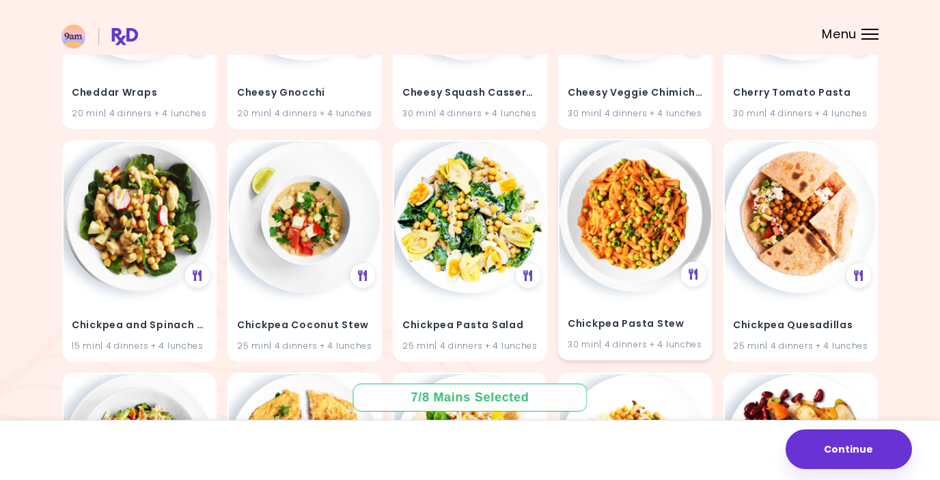
scroll to position [3077, 0]
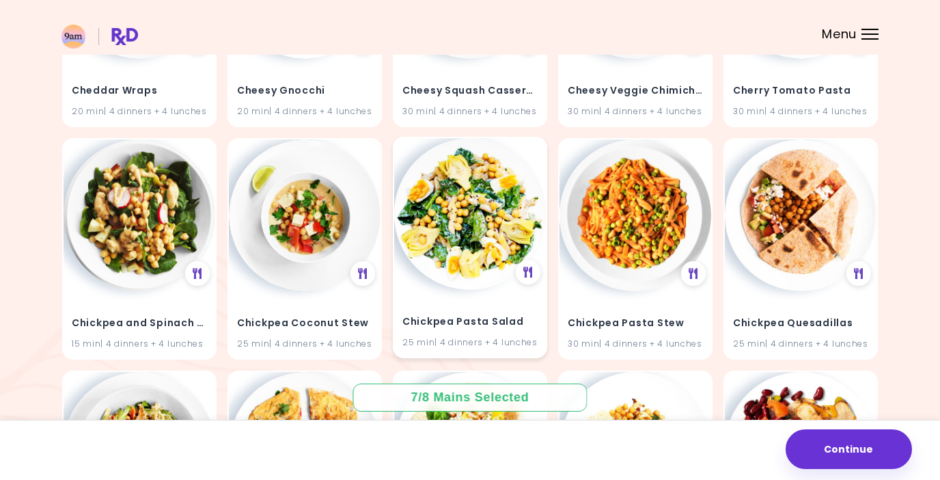
click at [499, 215] on img at bounding box center [470, 214] width 152 height 152
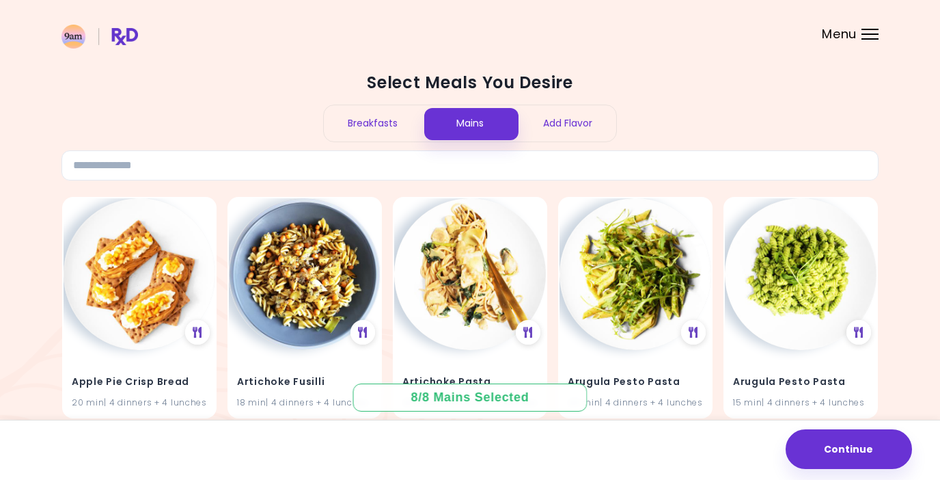
scroll to position [0, 0]
click at [370, 126] on div "Breakfasts" at bounding box center [373, 123] width 98 height 36
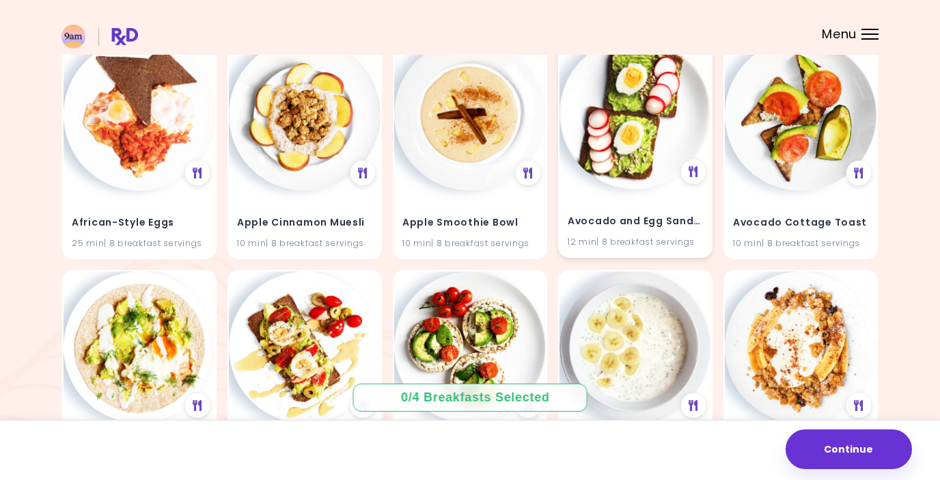
scroll to position [163, 0]
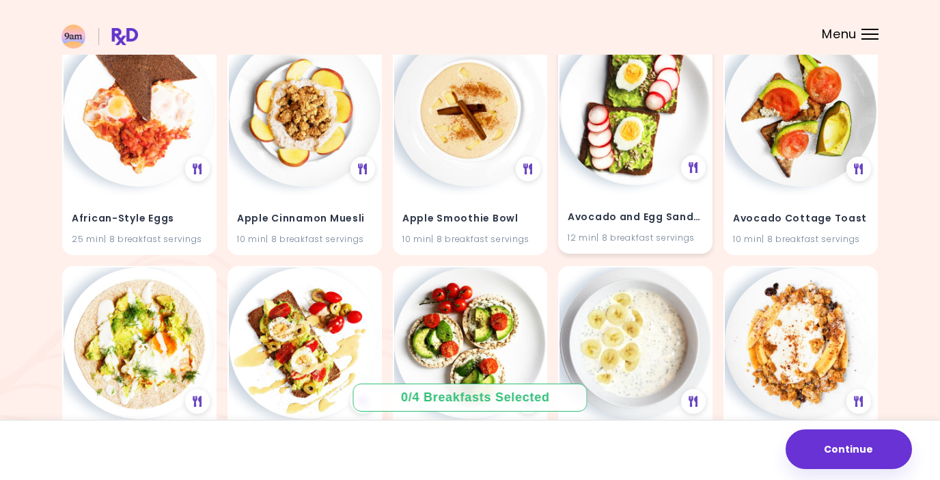
click at [616, 200] on div "Avocado and Egg Sandwich 12 min | 8 breakfast servings" at bounding box center [636, 218] width 152 height 67
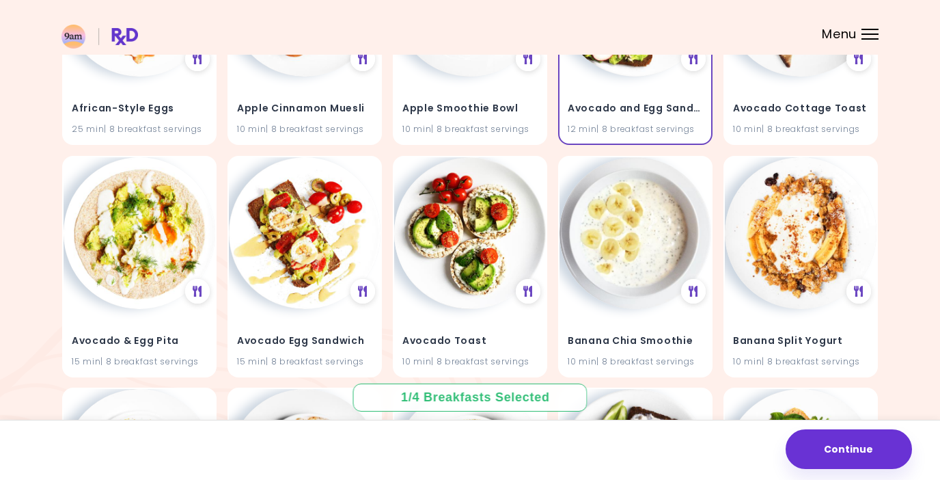
scroll to position [285, 0]
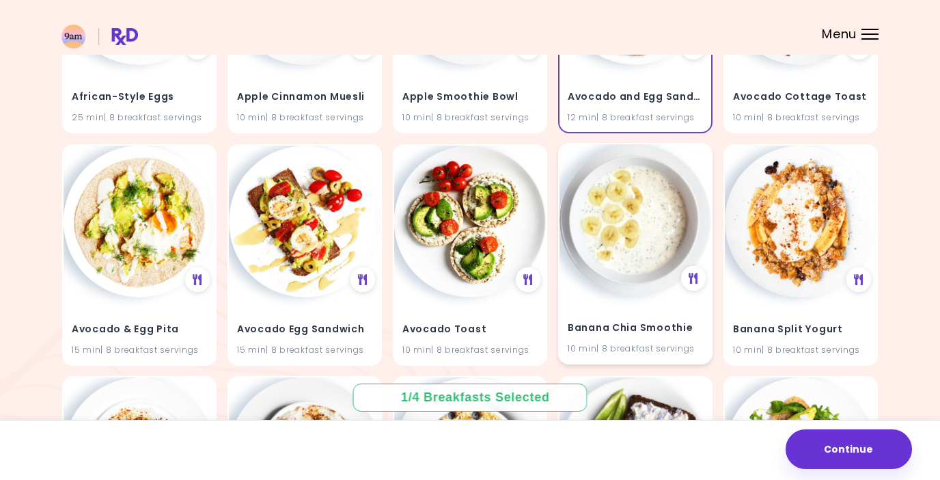
click at [588, 257] on img at bounding box center [636, 220] width 152 height 152
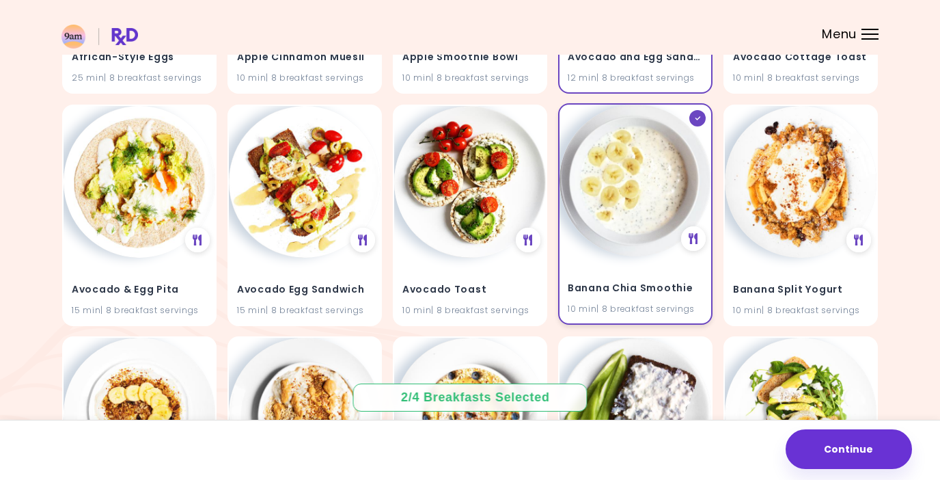
scroll to position [331, 0]
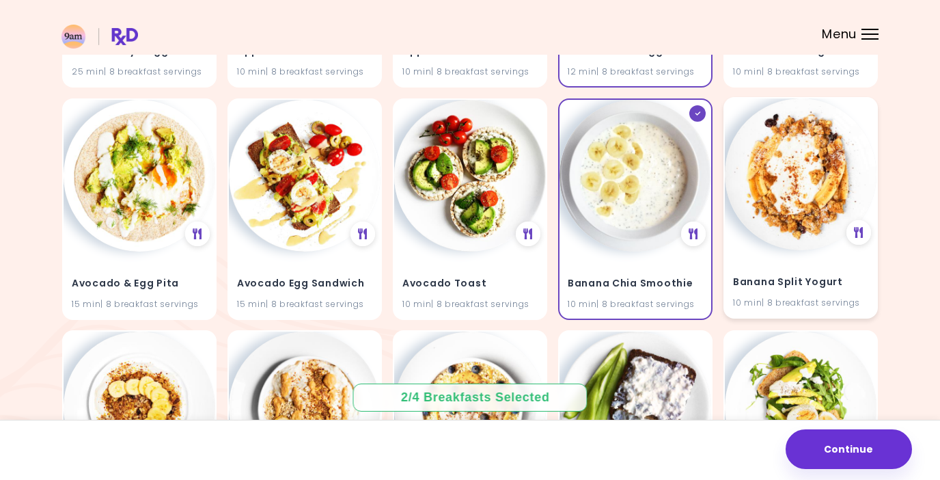
click at [808, 212] on img at bounding box center [801, 174] width 152 height 152
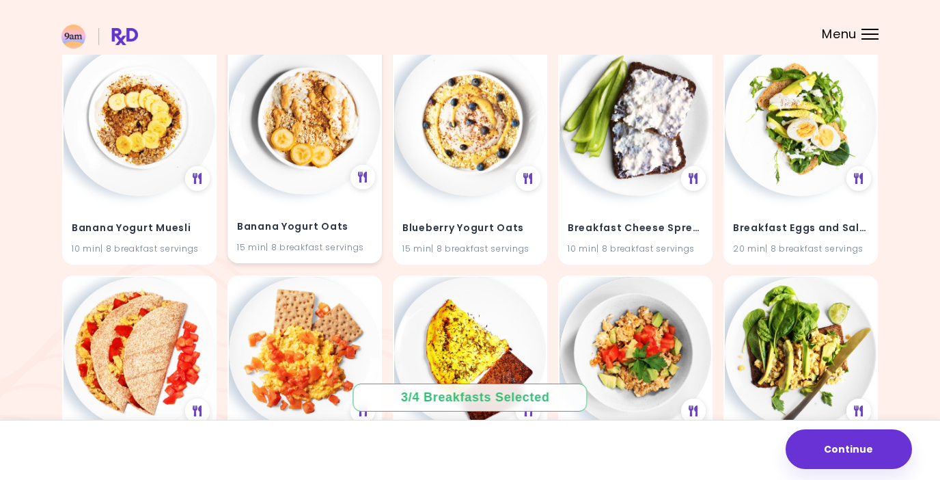
scroll to position [617, 0]
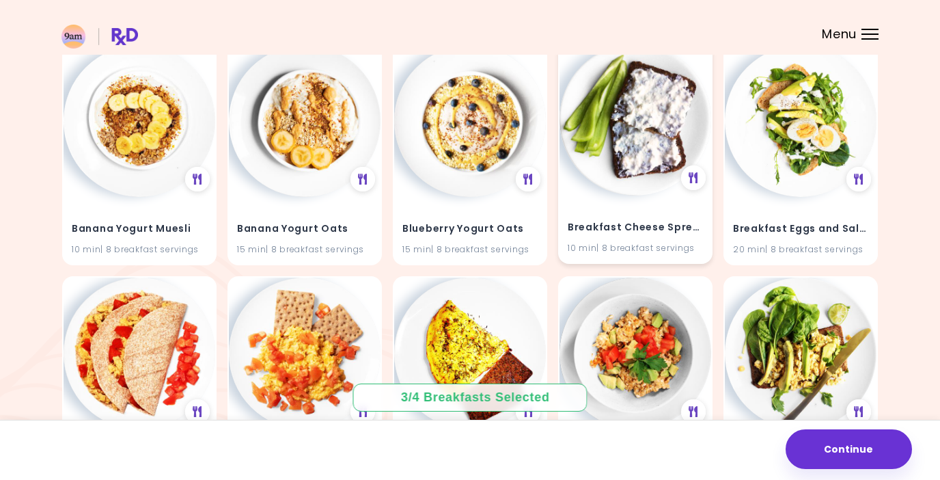
click at [633, 167] on img at bounding box center [636, 120] width 152 height 152
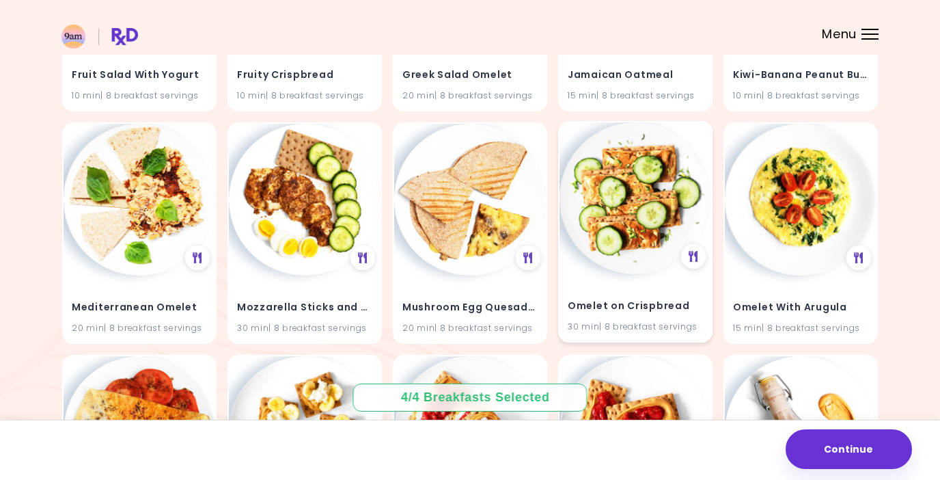
scroll to position [1705, 0]
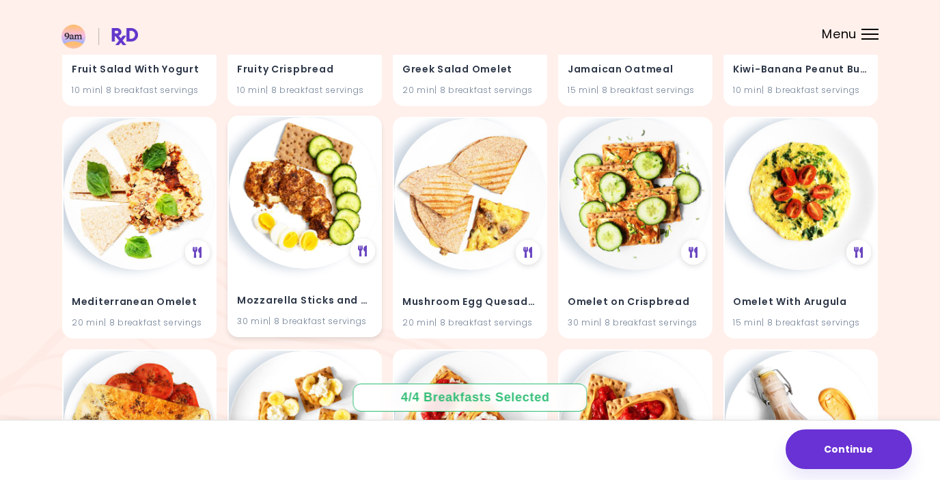
click at [318, 214] on img at bounding box center [305, 193] width 152 height 152
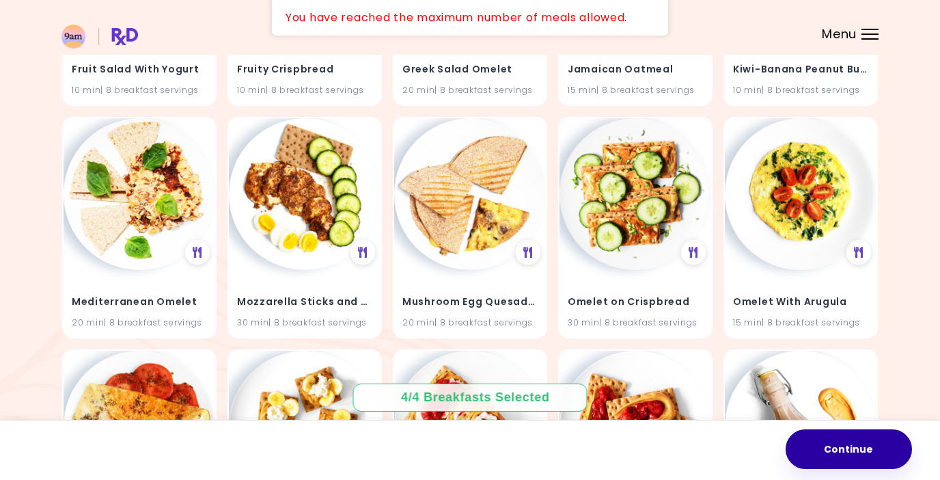
click at [831, 452] on button "Continue" at bounding box center [849, 449] width 126 height 40
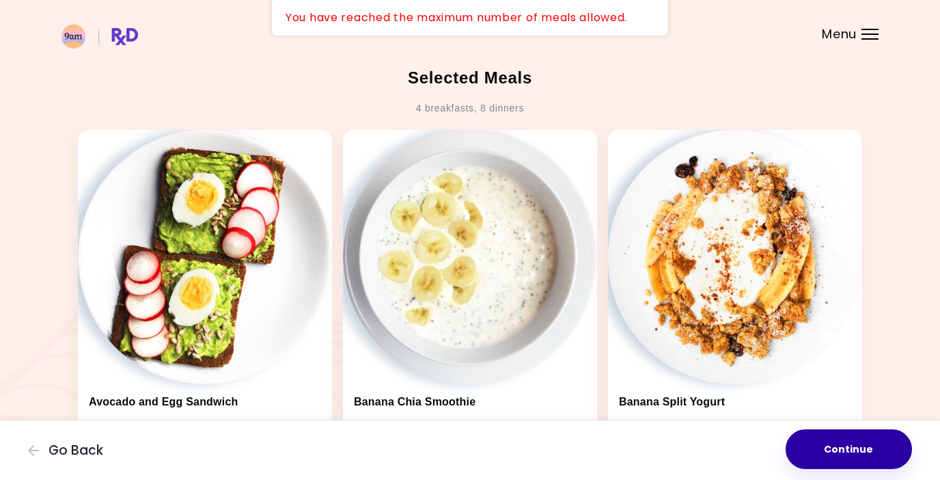
click at [861, 452] on button "Continue" at bounding box center [849, 449] width 126 height 40
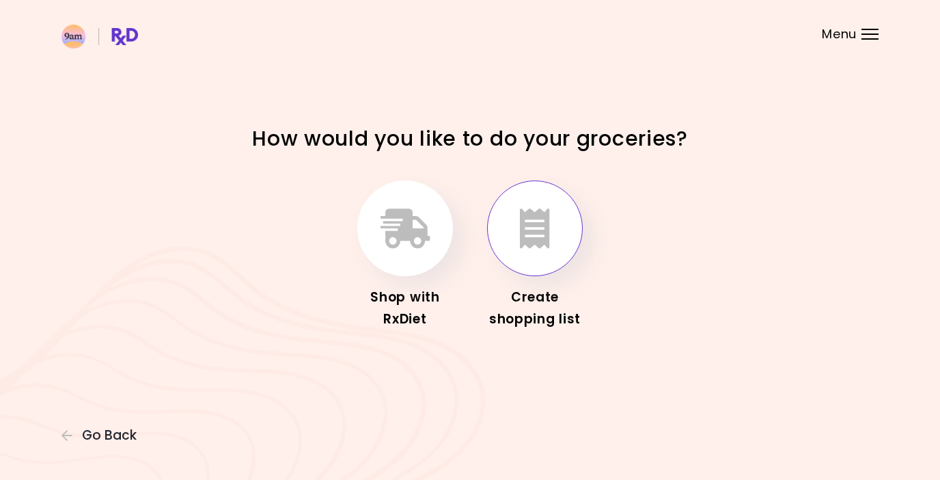
click at [532, 239] on icon "button" at bounding box center [535, 228] width 30 height 40
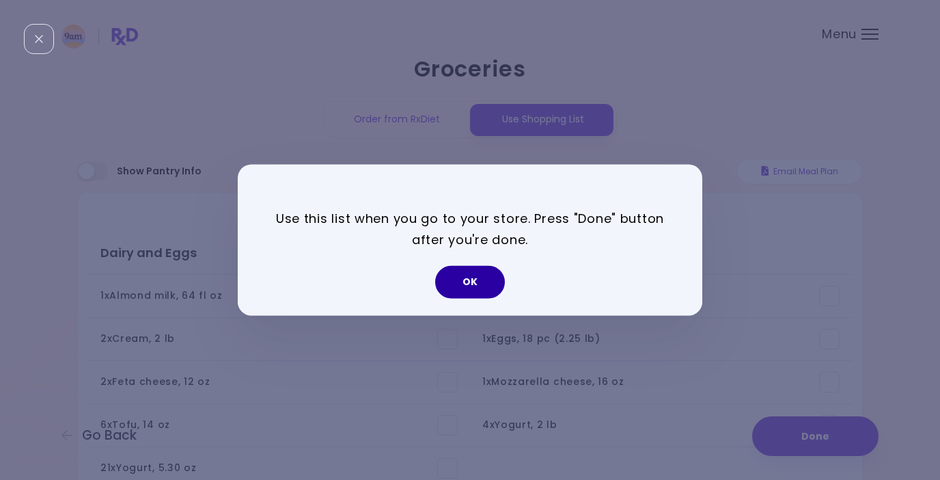
click at [476, 281] on button "OK" at bounding box center [470, 282] width 70 height 33
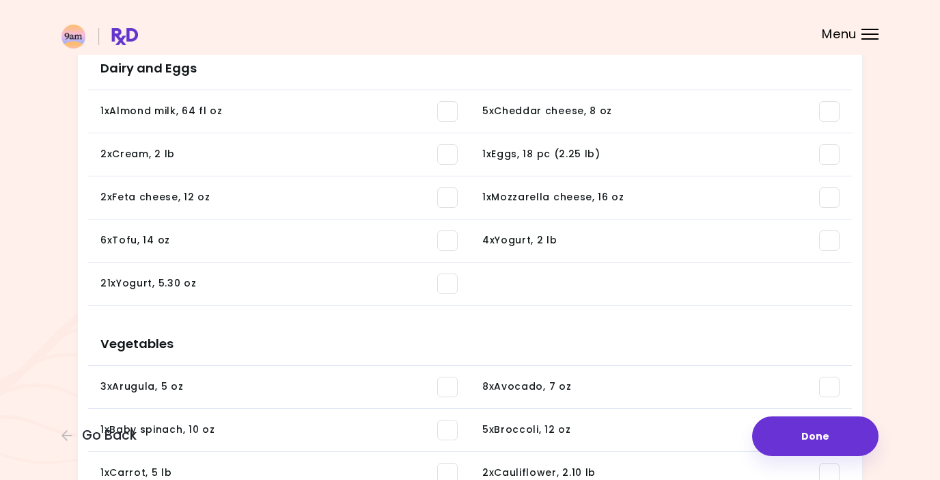
scroll to position [309, 0]
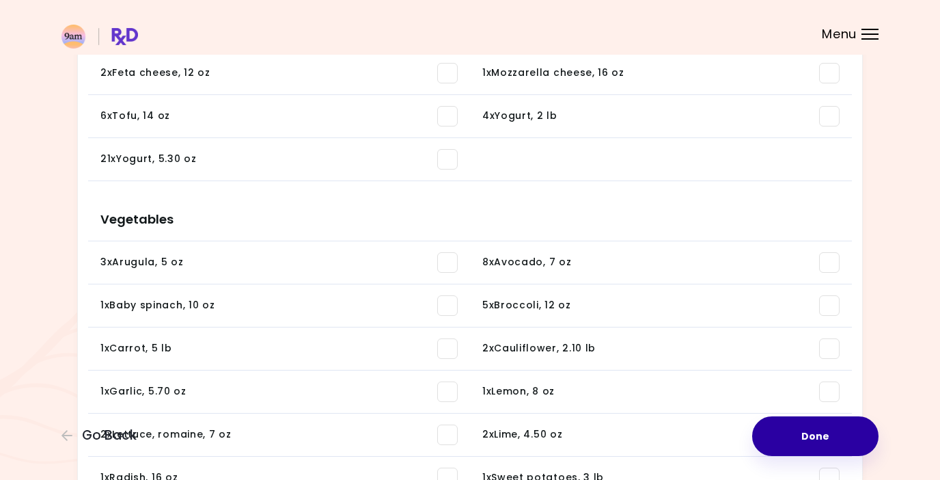
click at [794, 427] on button "Done" at bounding box center [815, 436] width 126 height 40
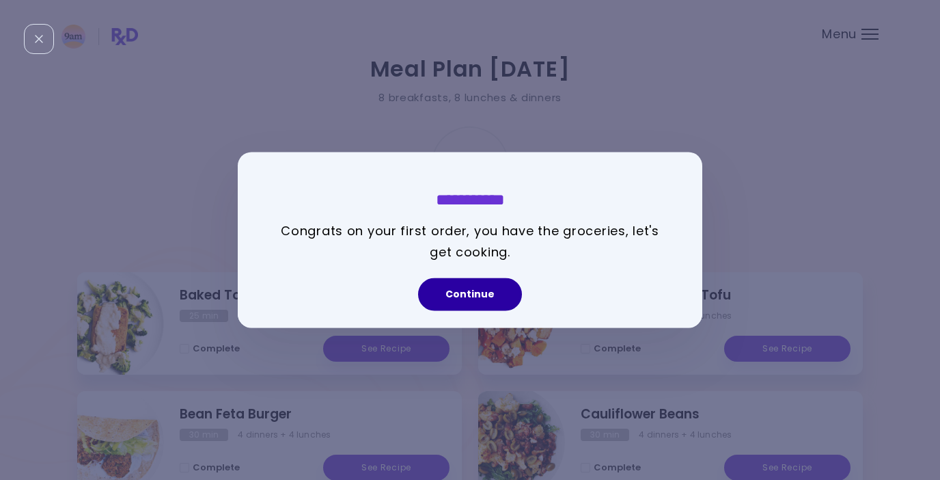
click at [470, 291] on button "Continue" at bounding box center [470, 294] width 104 height 33
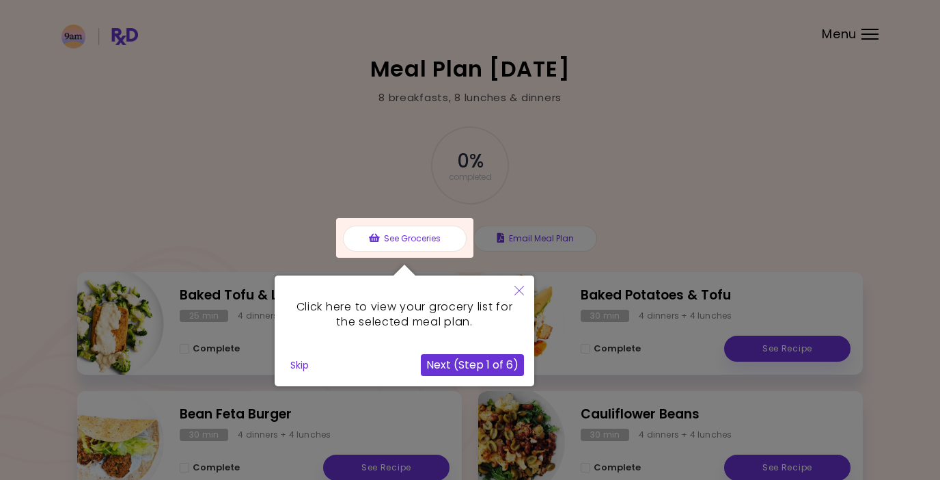
click at [495, 363] on button "Next (Step 1 of 6)" at bounding box center [472, 365] width 103 height 22
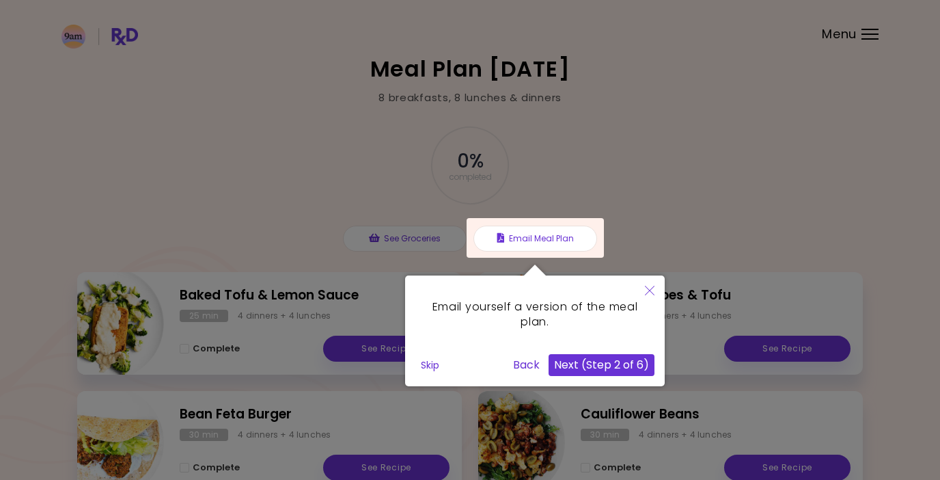
click at [620, 357] on button "Next (Step 2 of 6)" at bounding box center [602, 365] width 106 height 22
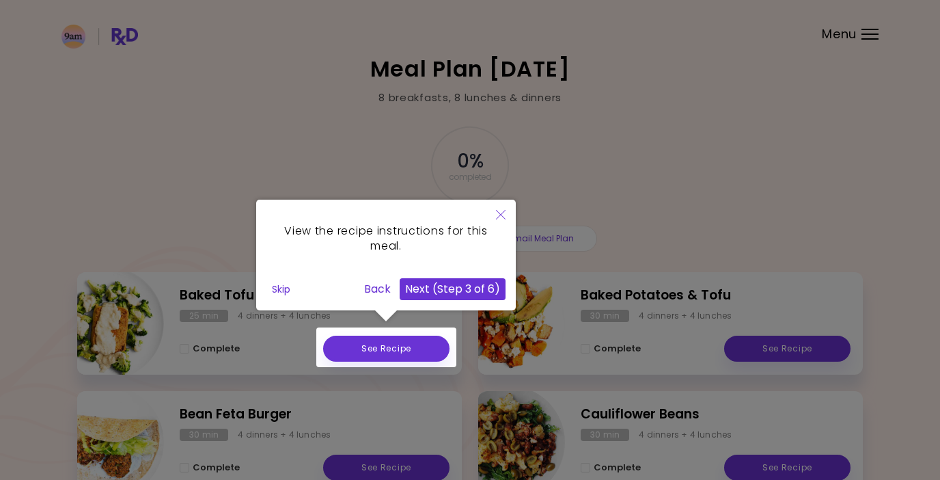
click at [463, 294] on button "Next (Step 3 of 6)" at bounding box center [453, 289] width 106 height 22
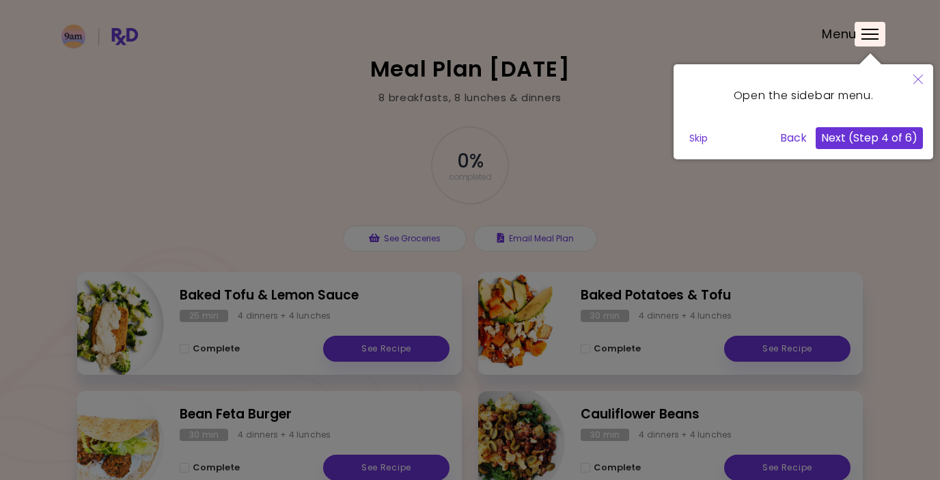
click at [842, 139] on button "Next (Step 4 of 6)" at bounding box center [869, 138] width 107 height 22
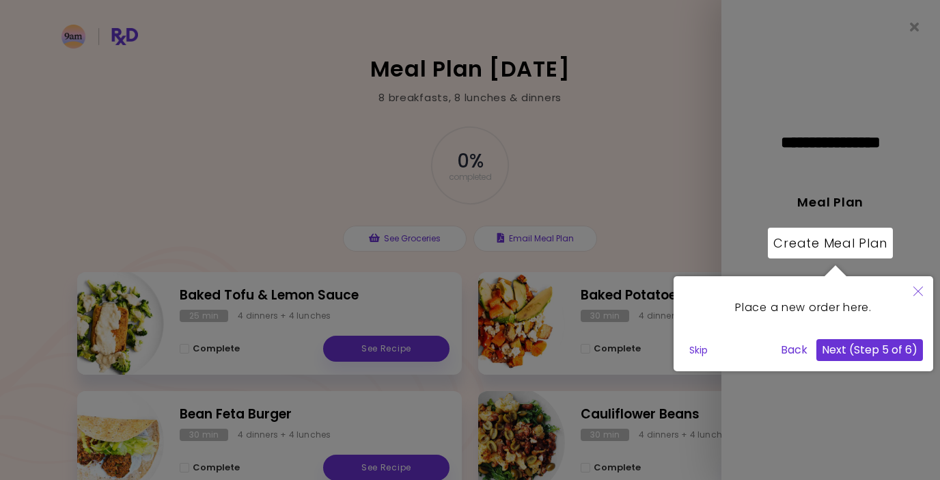
click at [855, 350] on button "Next (Step 5 of 6)" at bounding box center [869, 350] width 107 height 22
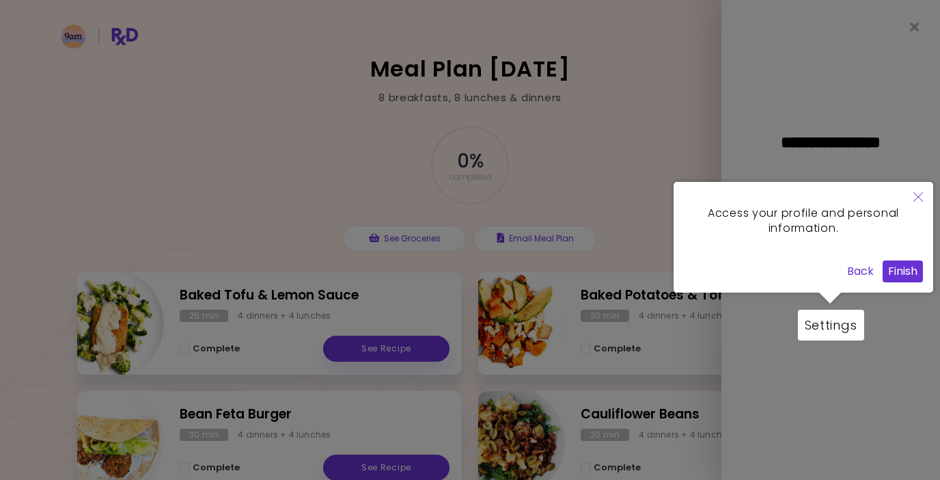
click at [898, 269] on button "Finish" at bounding box center [903, 271] width 40 height 22
